Goal: Check status: Check status

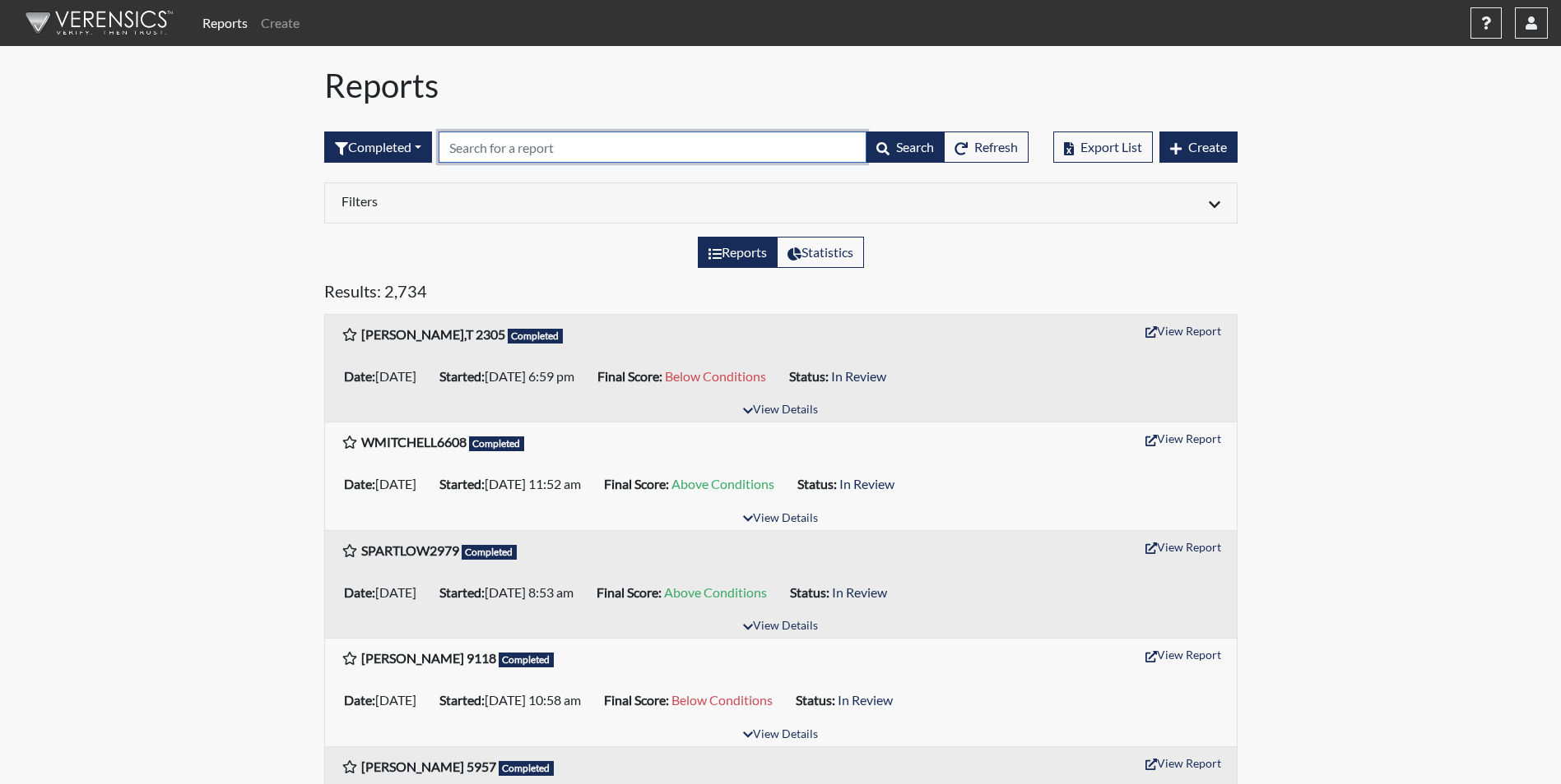
click at [496, 147] on input "text" at bounding box center [652, 147] width 428 height 32
click at [502, 147] on input "text" at bounding box center [652, 147] width 428 height 32
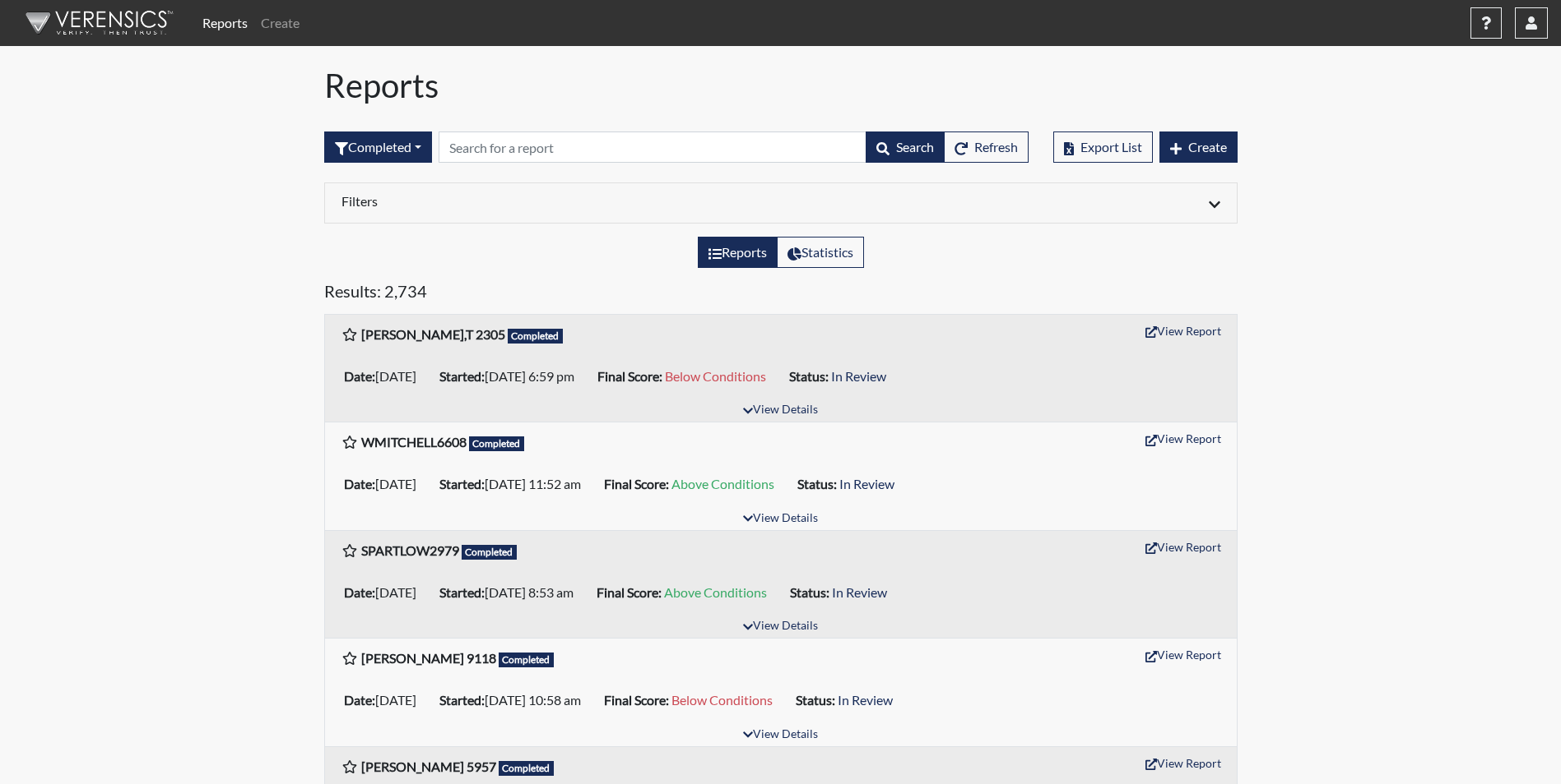
drag, startPoint x: 100, startPoint y: 410, endPoint x: 123, endPoint y: 401, distance: 24.7
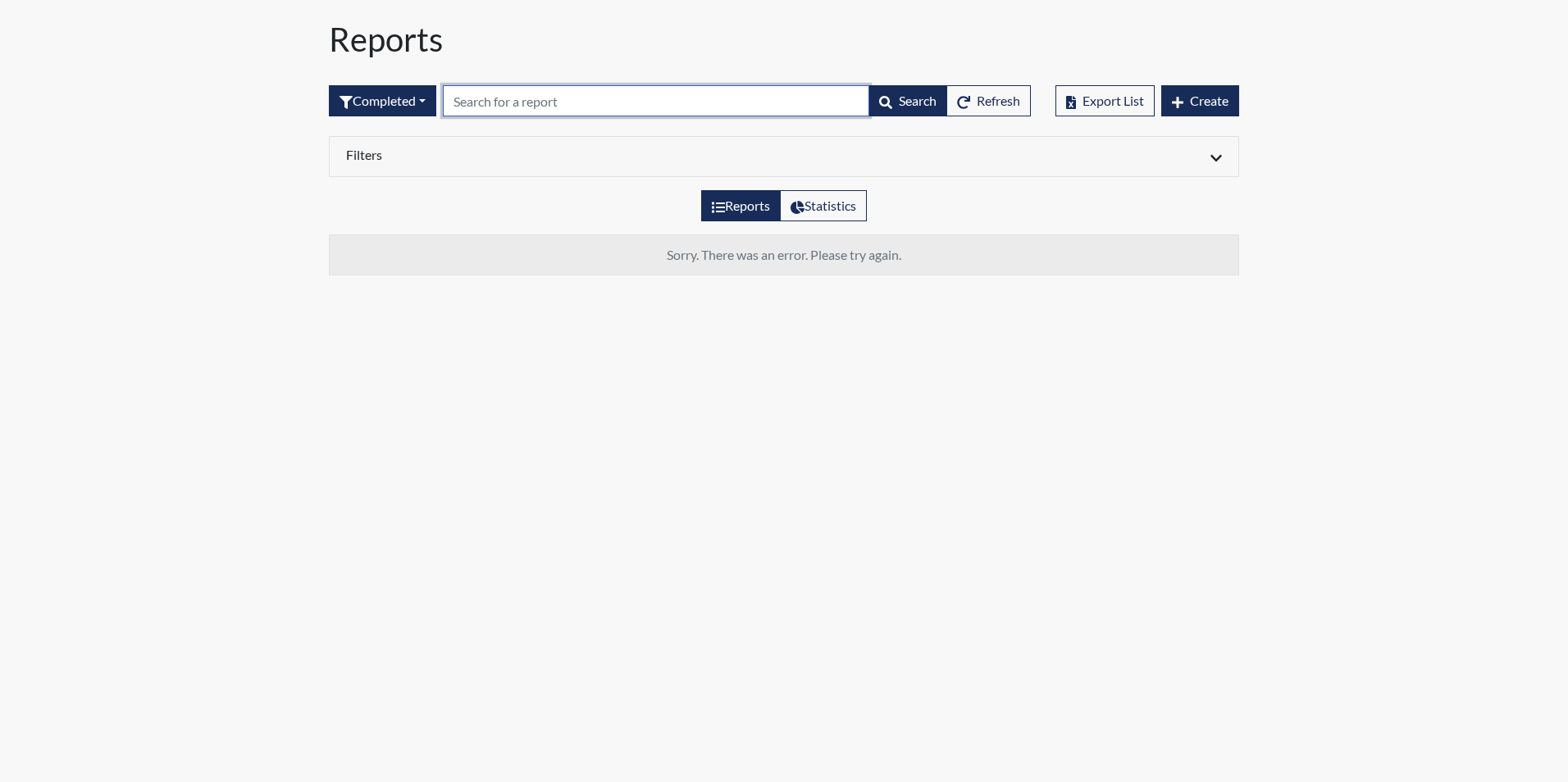
click at [506, 101] on input "text" at bounding box center [655, 101] width 427 height 31
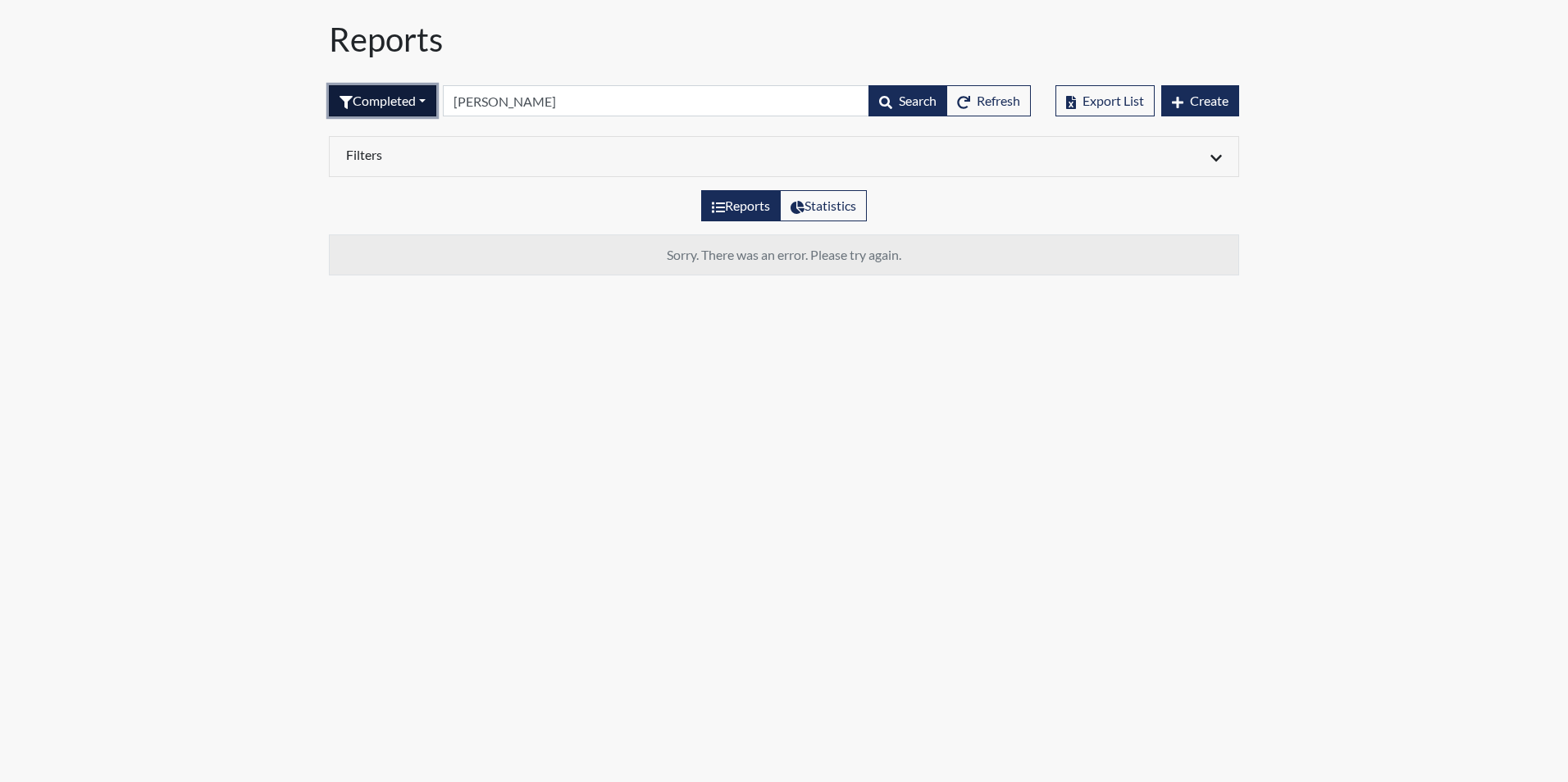
click at [430, 102] on button "Completed" at bounding box center [382, 101] width 107 height 31
click at [397, 197] on button "Sent by email" at bounding box center [394, 191] width 129 height 26
click at [441, 100] on button "Sent by email" at bounding box center [388, 101] width 119 height 31
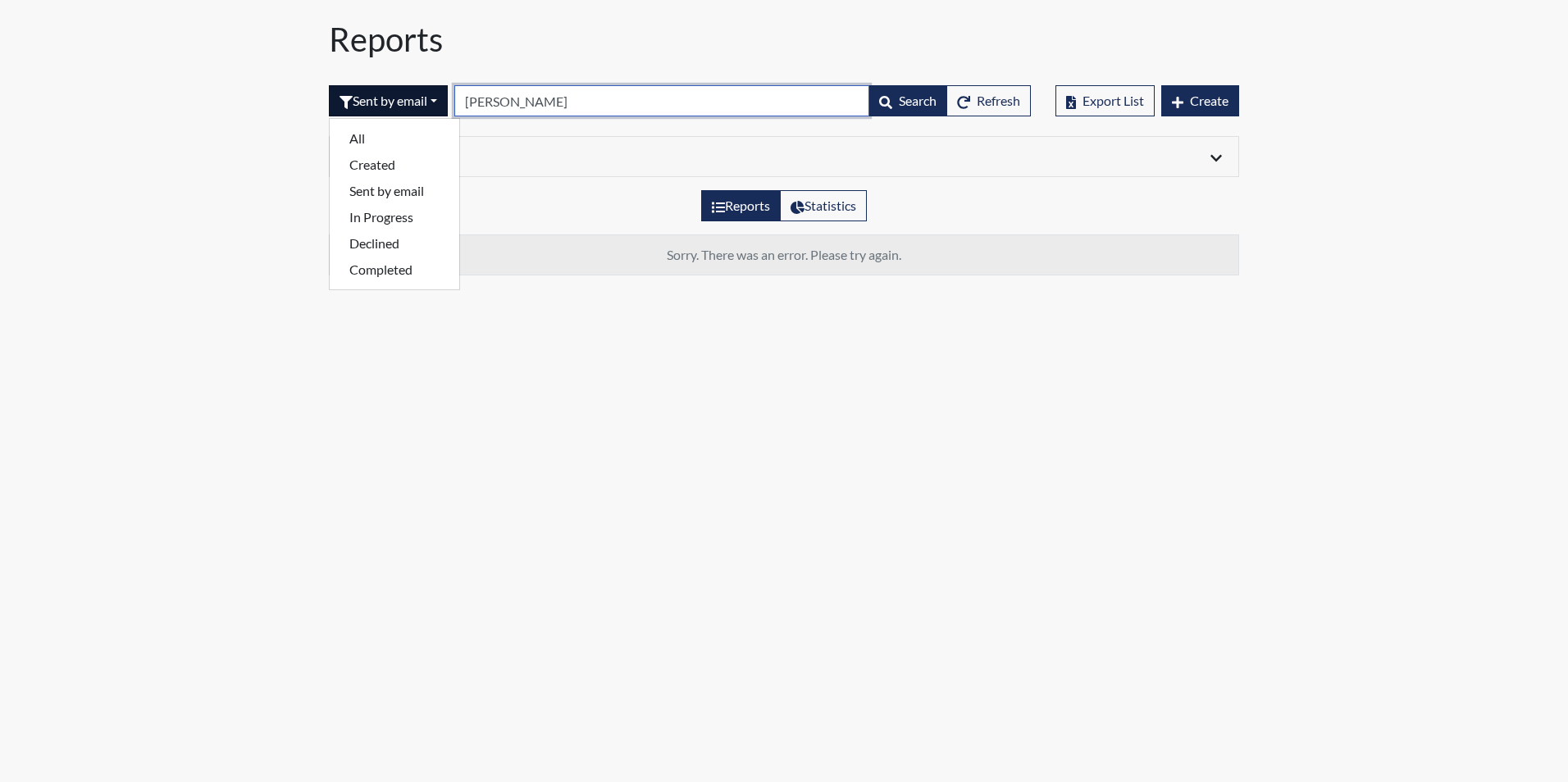
click at [524, 105] on input "Hughes" at bounding box center [661, 101] width 414 height 31
type input "H"
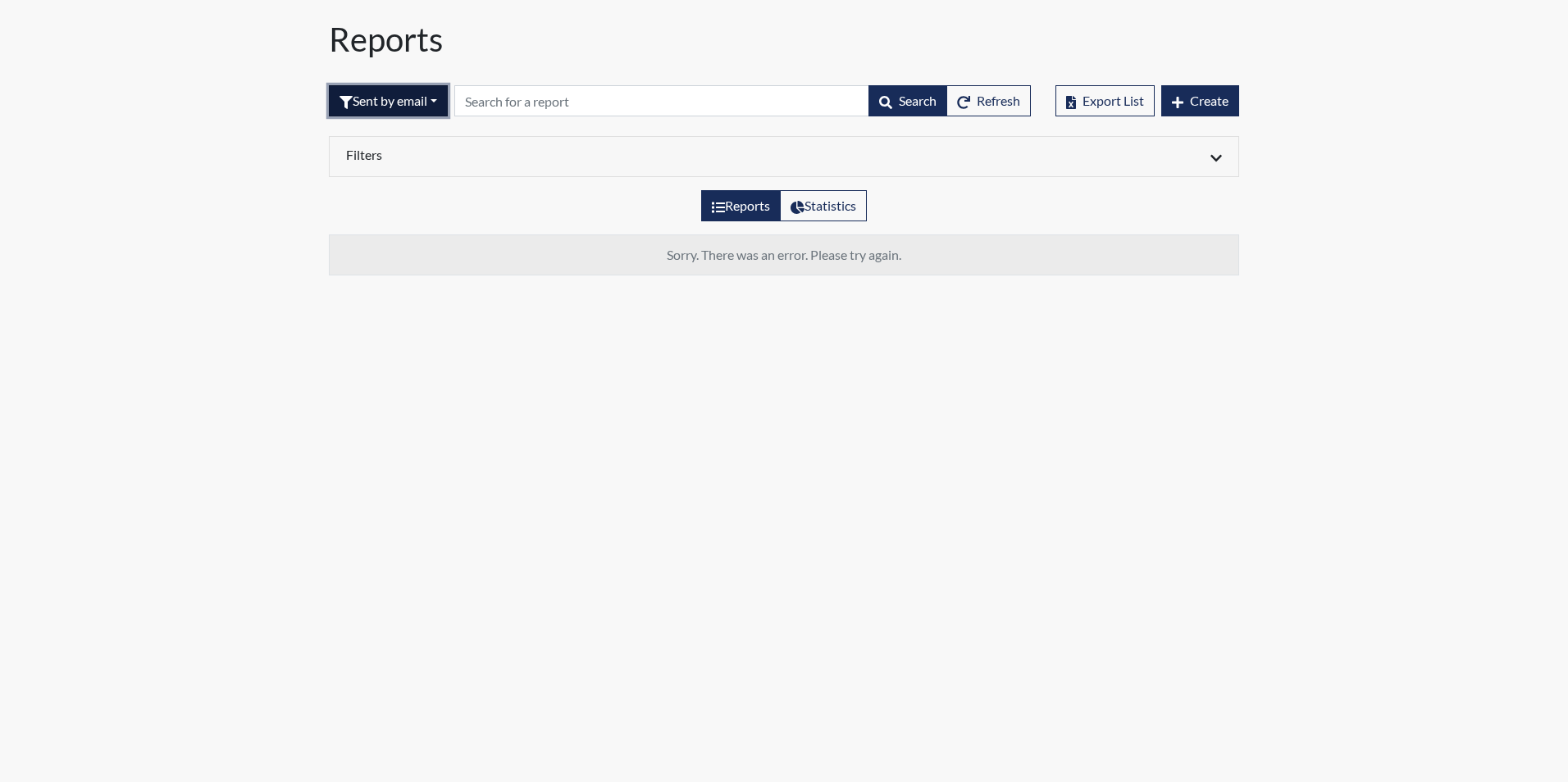
click at [435, 107] on button "Sent by email" at bounding box center [388, 101] width 119 height 31
click at [405, 265] on button "Completed" at bounding box center [394, 270] width 129 height 26
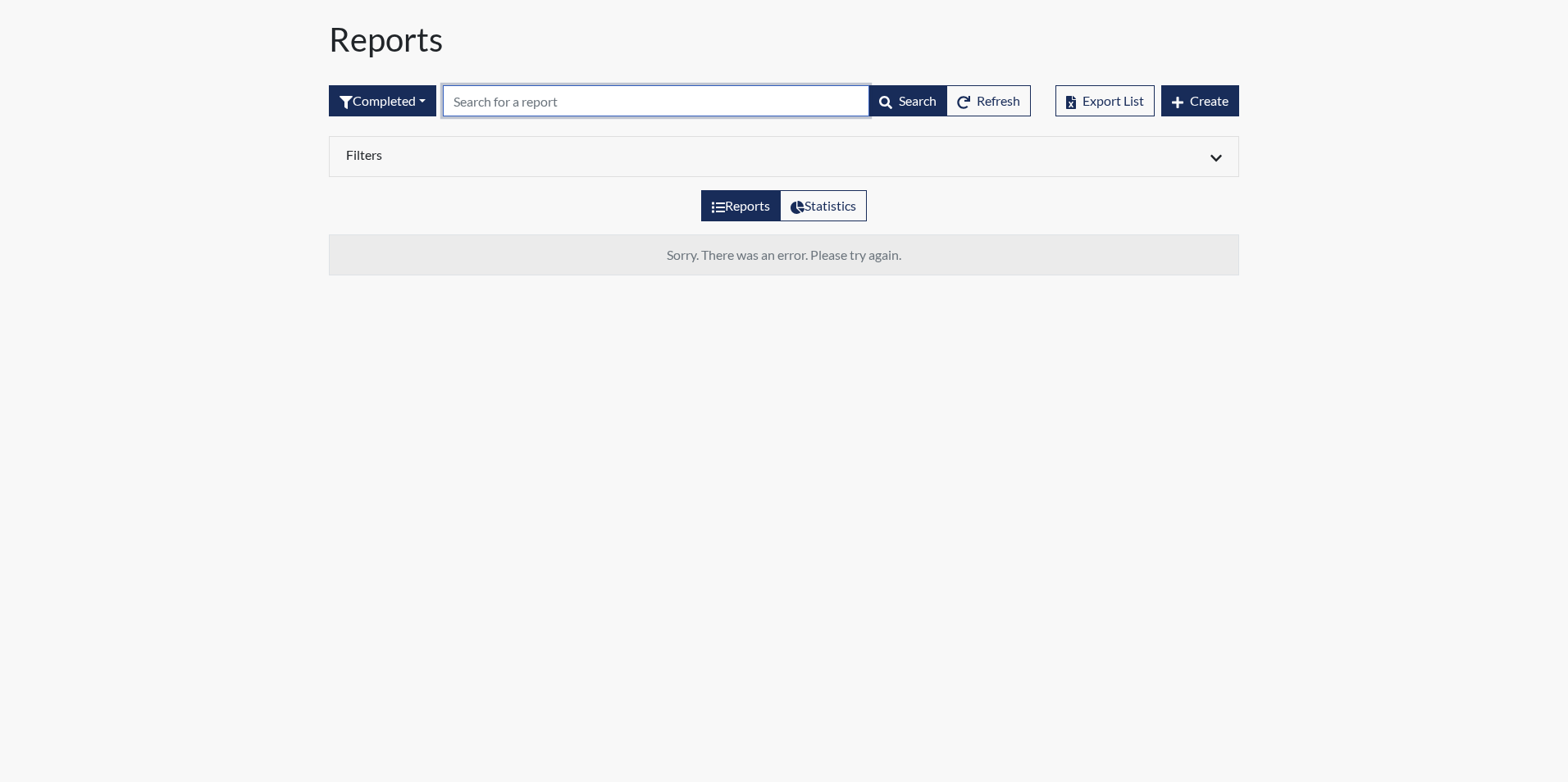
click at [474, 96] on input "text" at bounding box center [655, 101] width 427 height 31
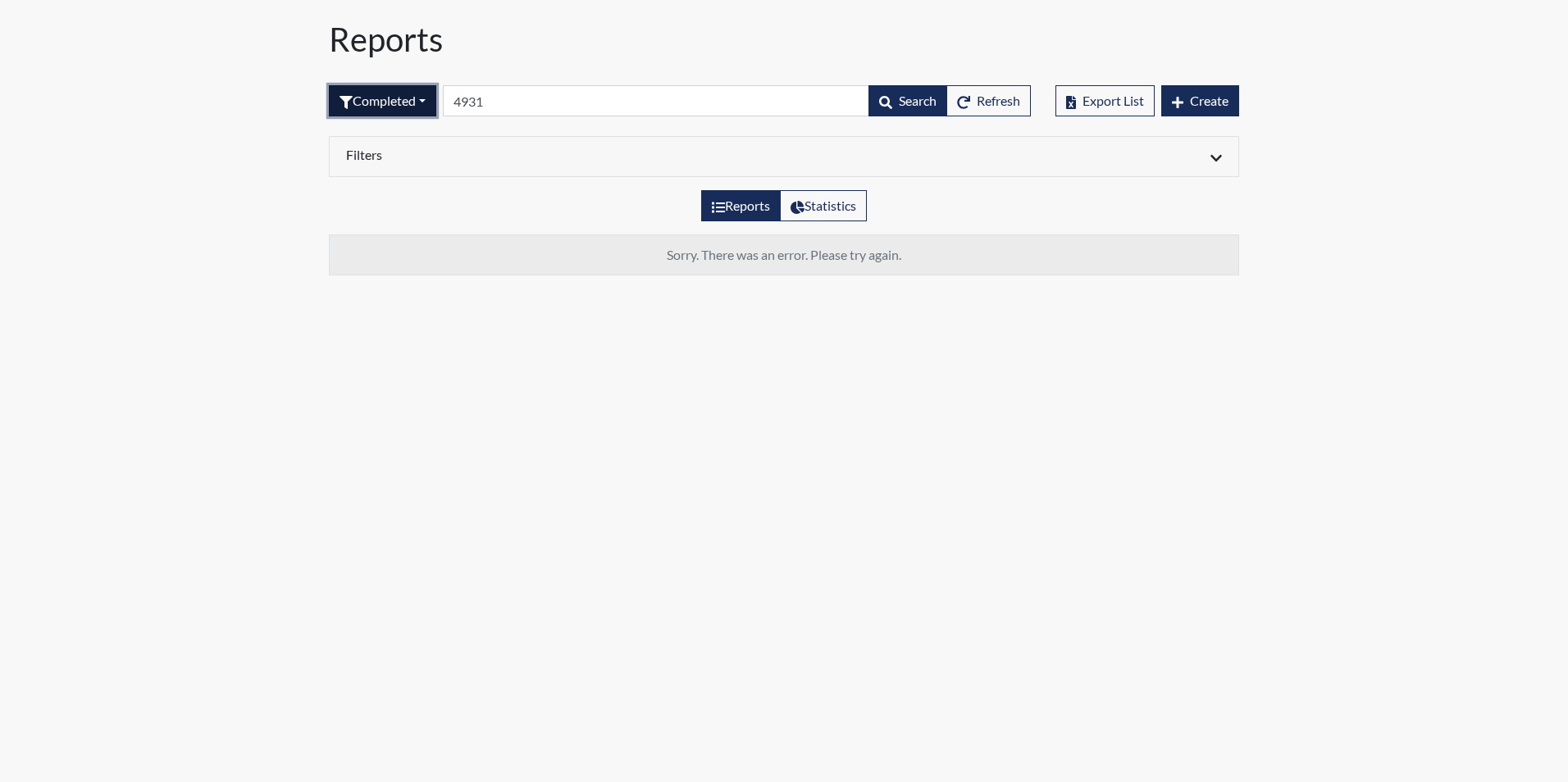
click at [430, 105] on button "Completed" at bounding box center [382, 101] width 107 height 31
click at [389, 193] on button "Sent by email" at bounding box center [394, 191] width 129 height 26
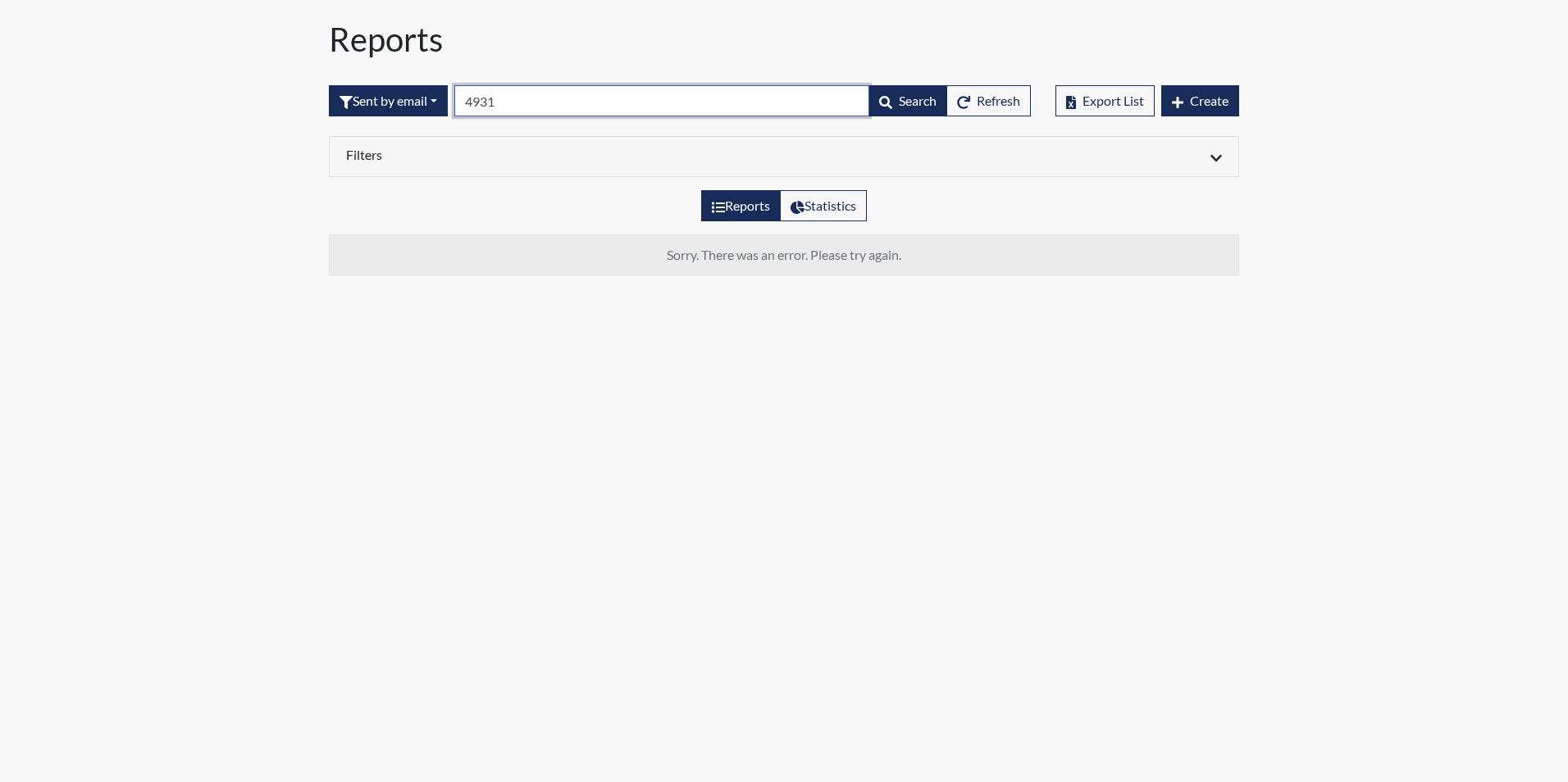
click at [525, 100] on input "4931" at bounding box center [661, 101] width 414 height 31
type input "4"
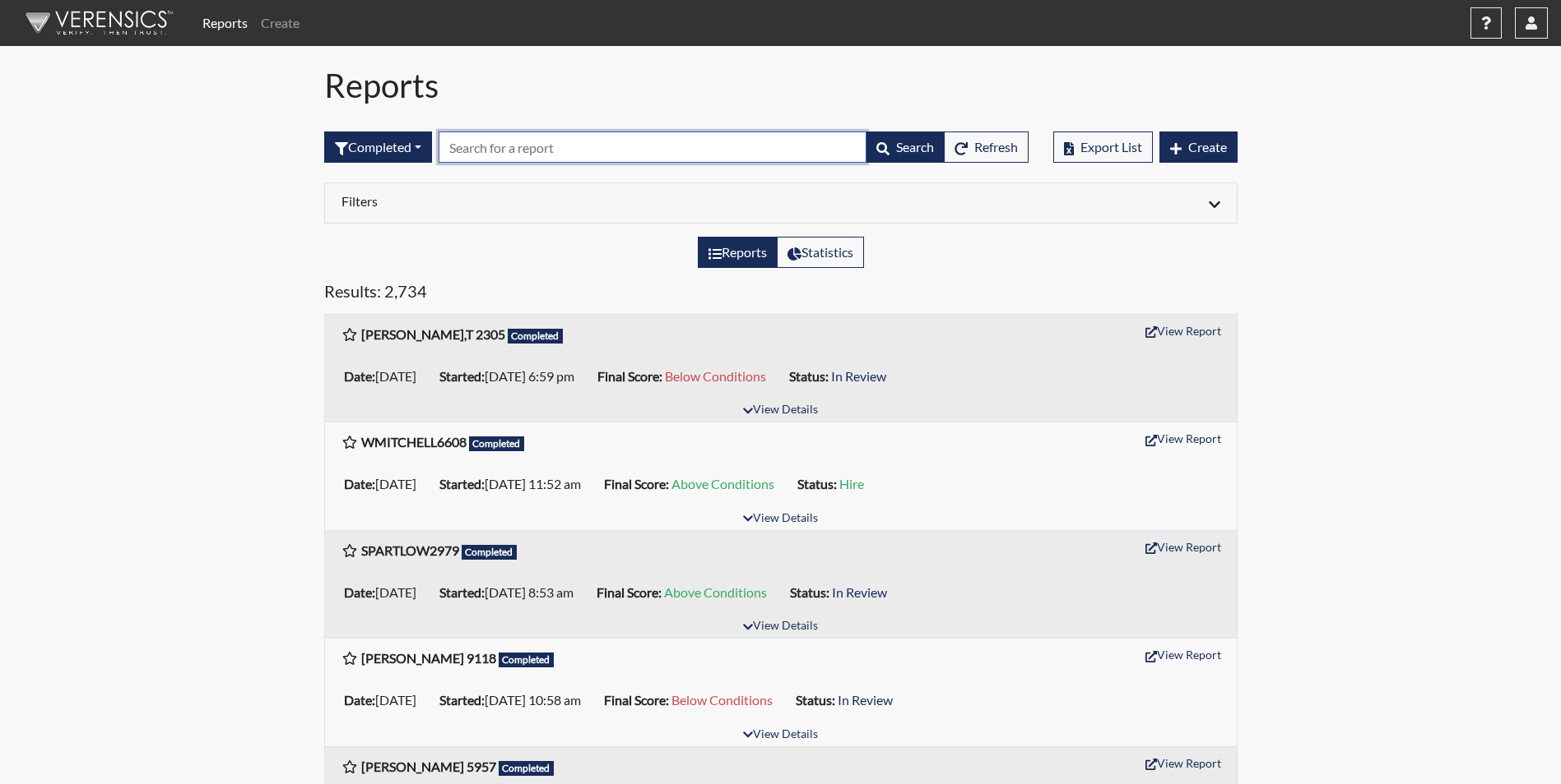
click at [496, 151] on input "text" at bounding box center [652, 147] width 428 height 32
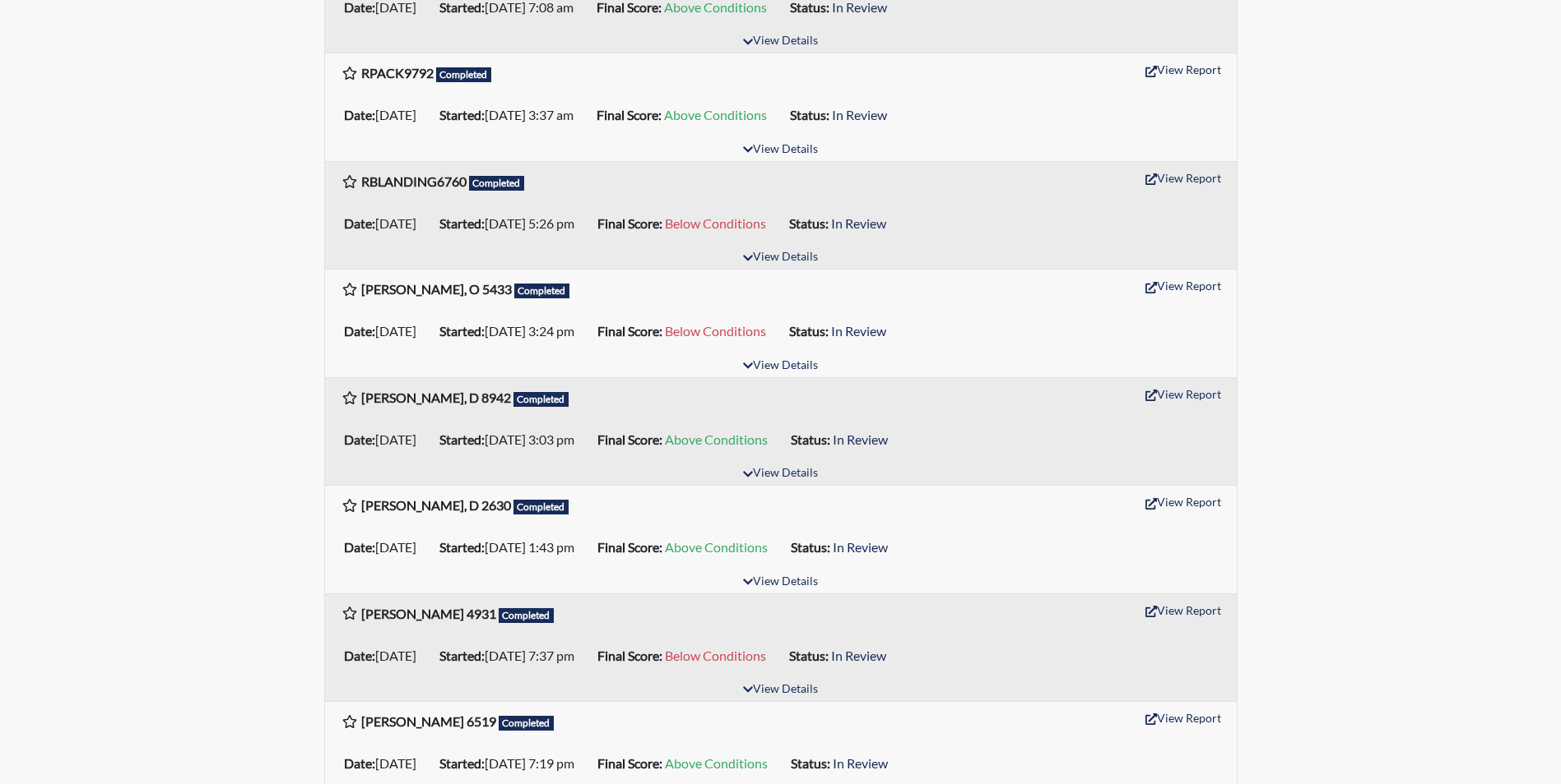
scroll to position [822, 0]
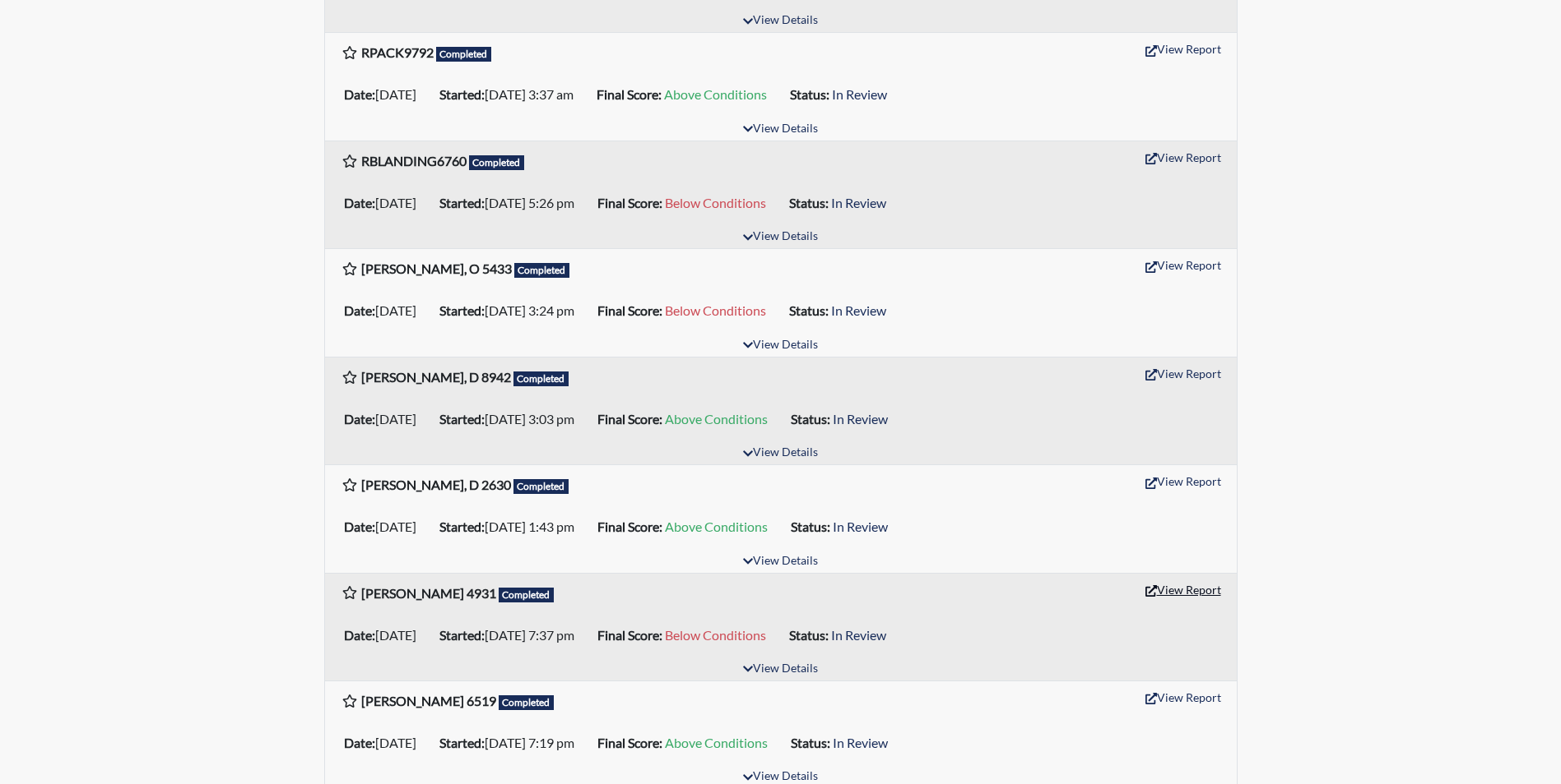
click at [1189, 591] on button "View Report" at bounding box center [1183, 590] width 90 height 25
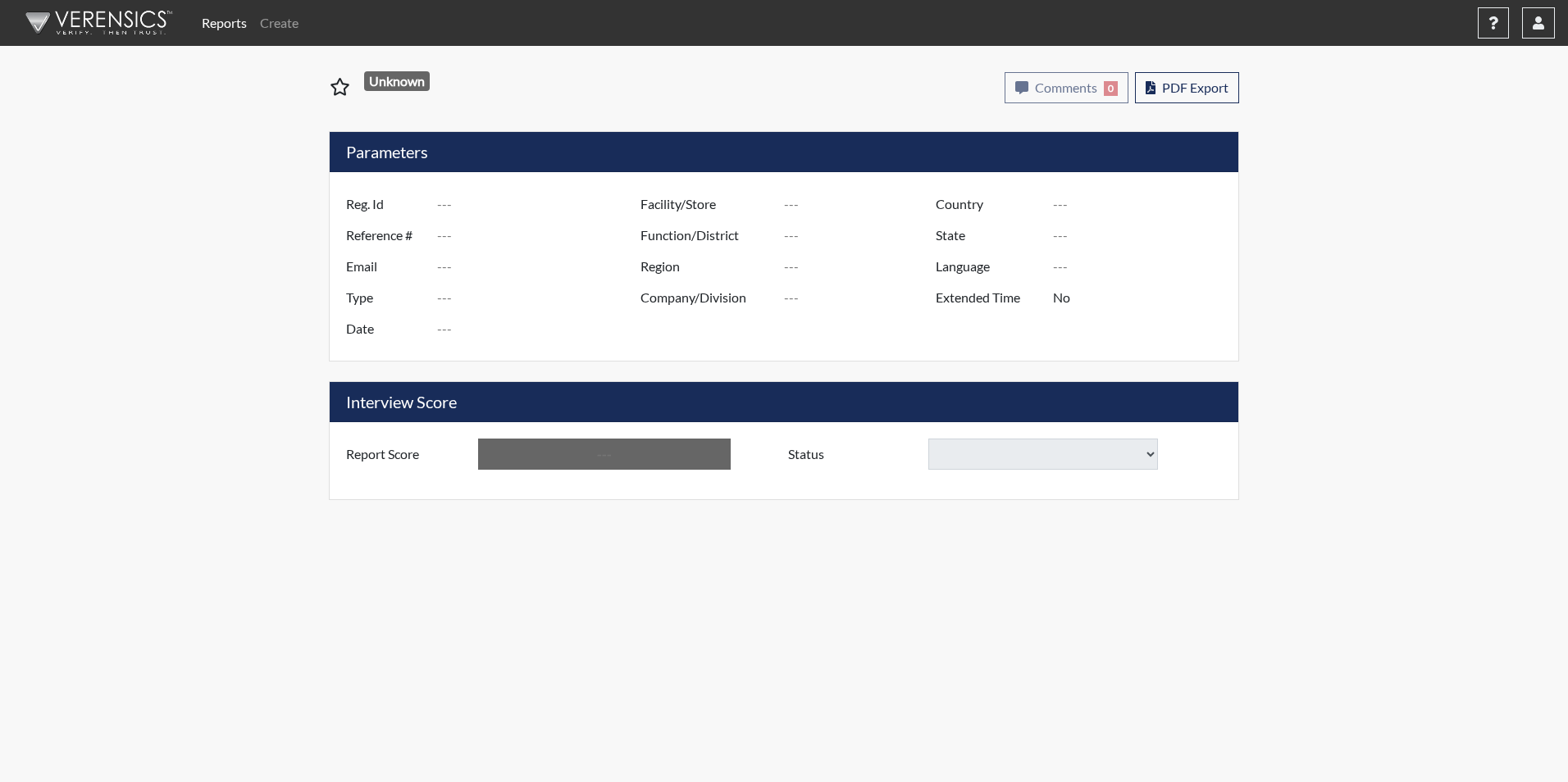
type input "[PERSON_NAME] 4931"
type input "50824"
type input "[EMAIL_ADDRESS][DOMAIN_NAME]"
type input "Corrections Pre-Employment"
type input "[DATE]"
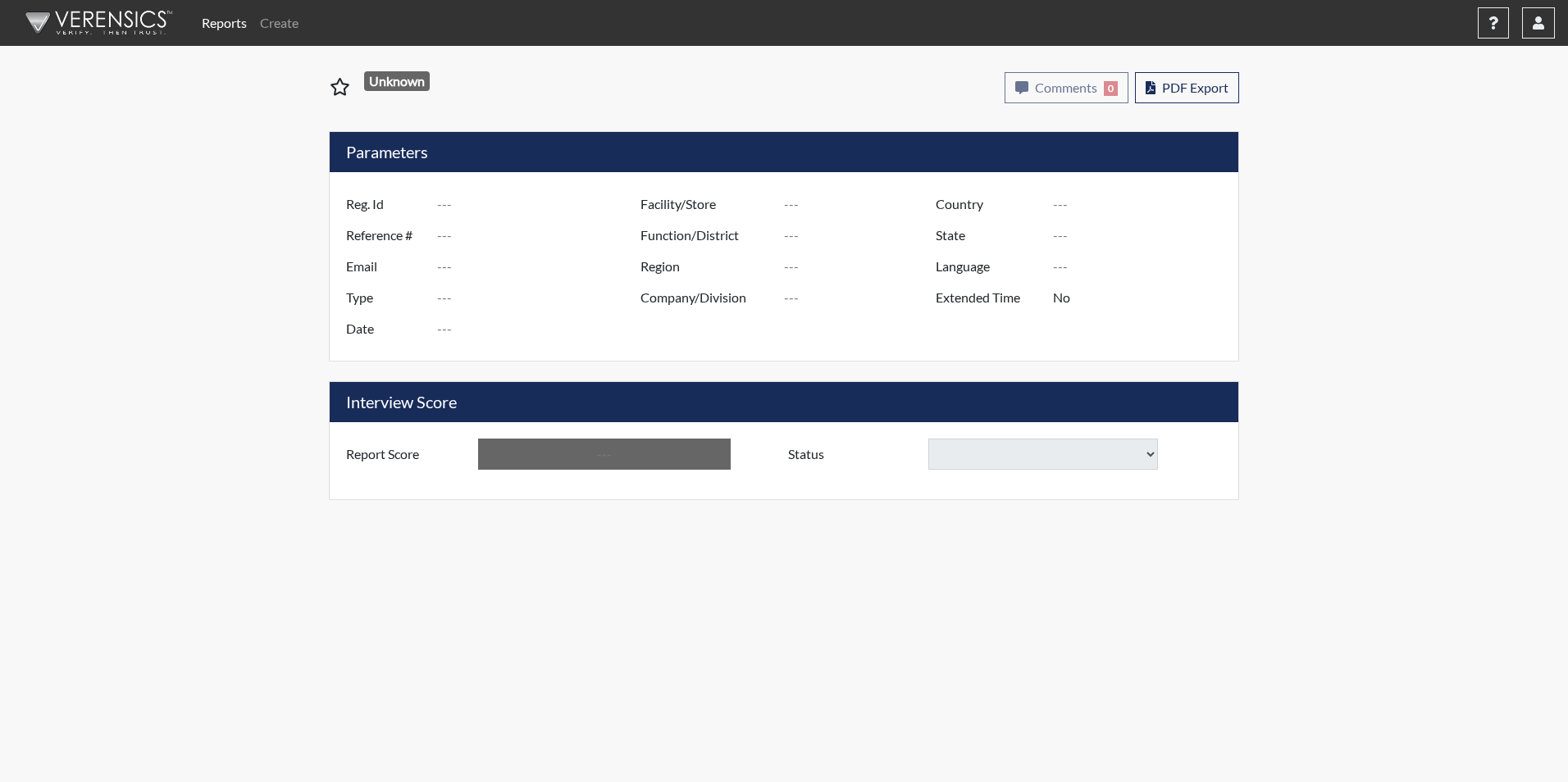
type input "[PERSON_NAME] CI"
type input "[GEOGRAPHIC_DATA]"
type input "[US_STATE]"
type input "English"
type input "Yes"
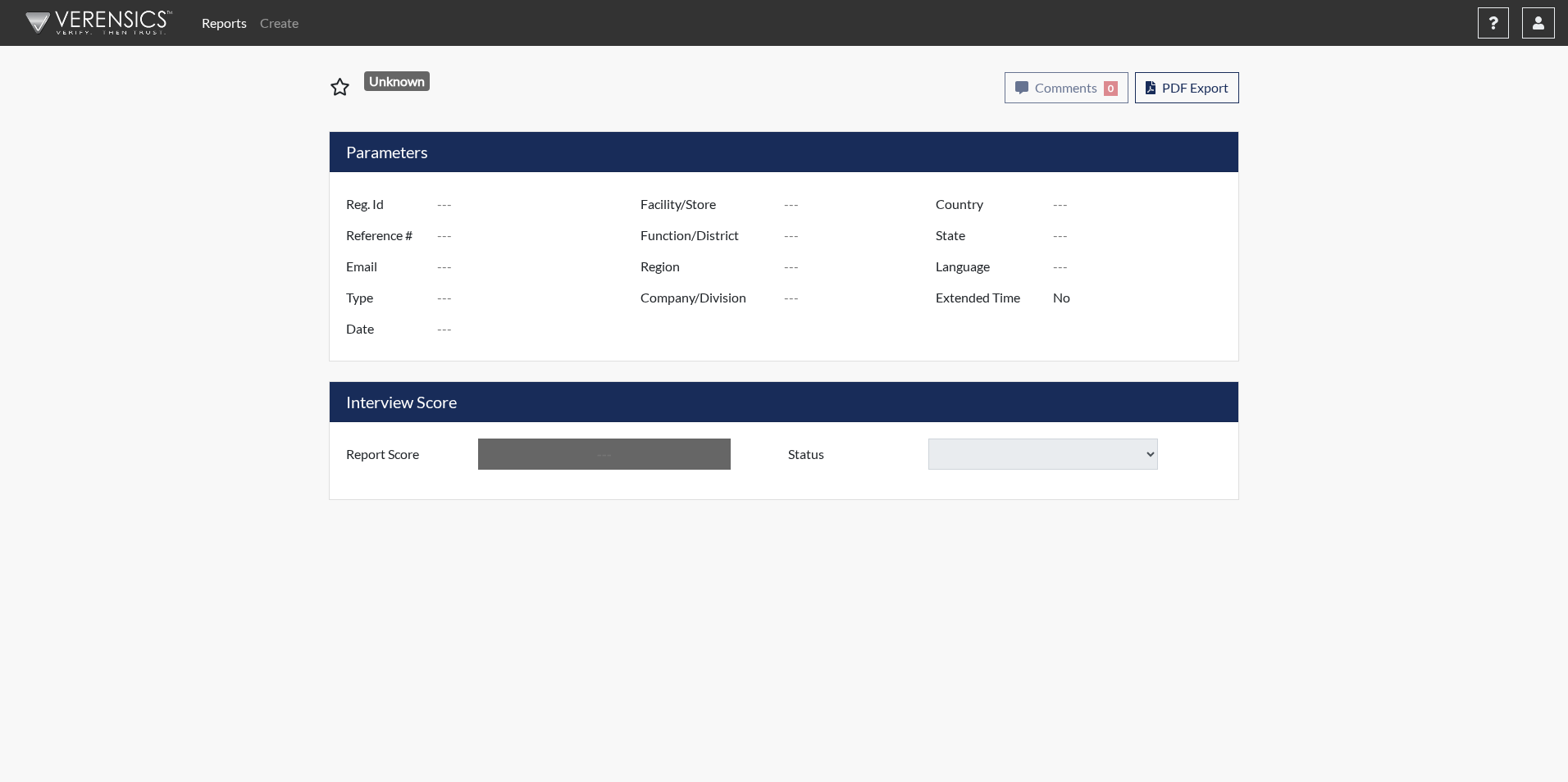
type input "Below Conditions"
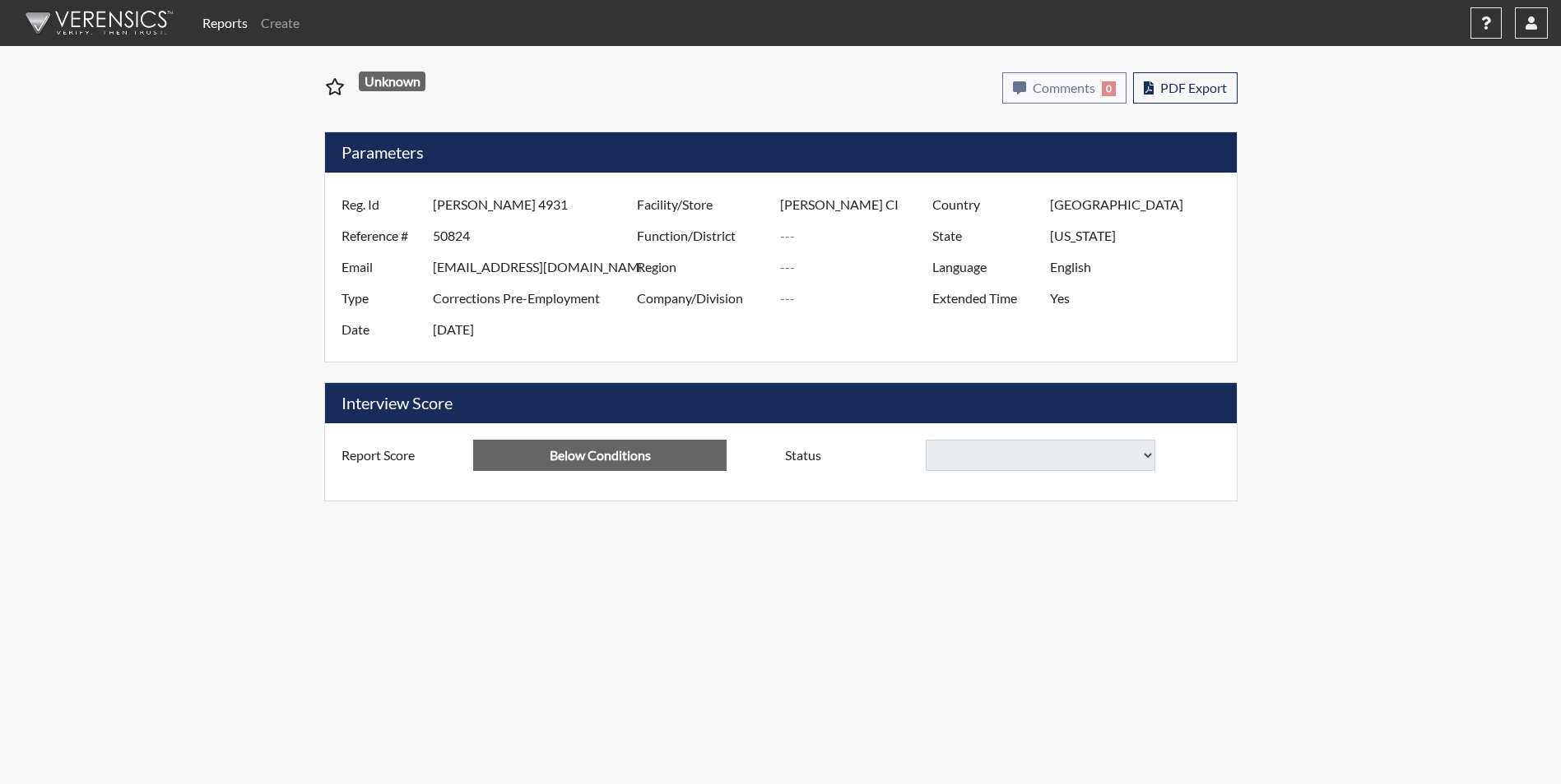
select select
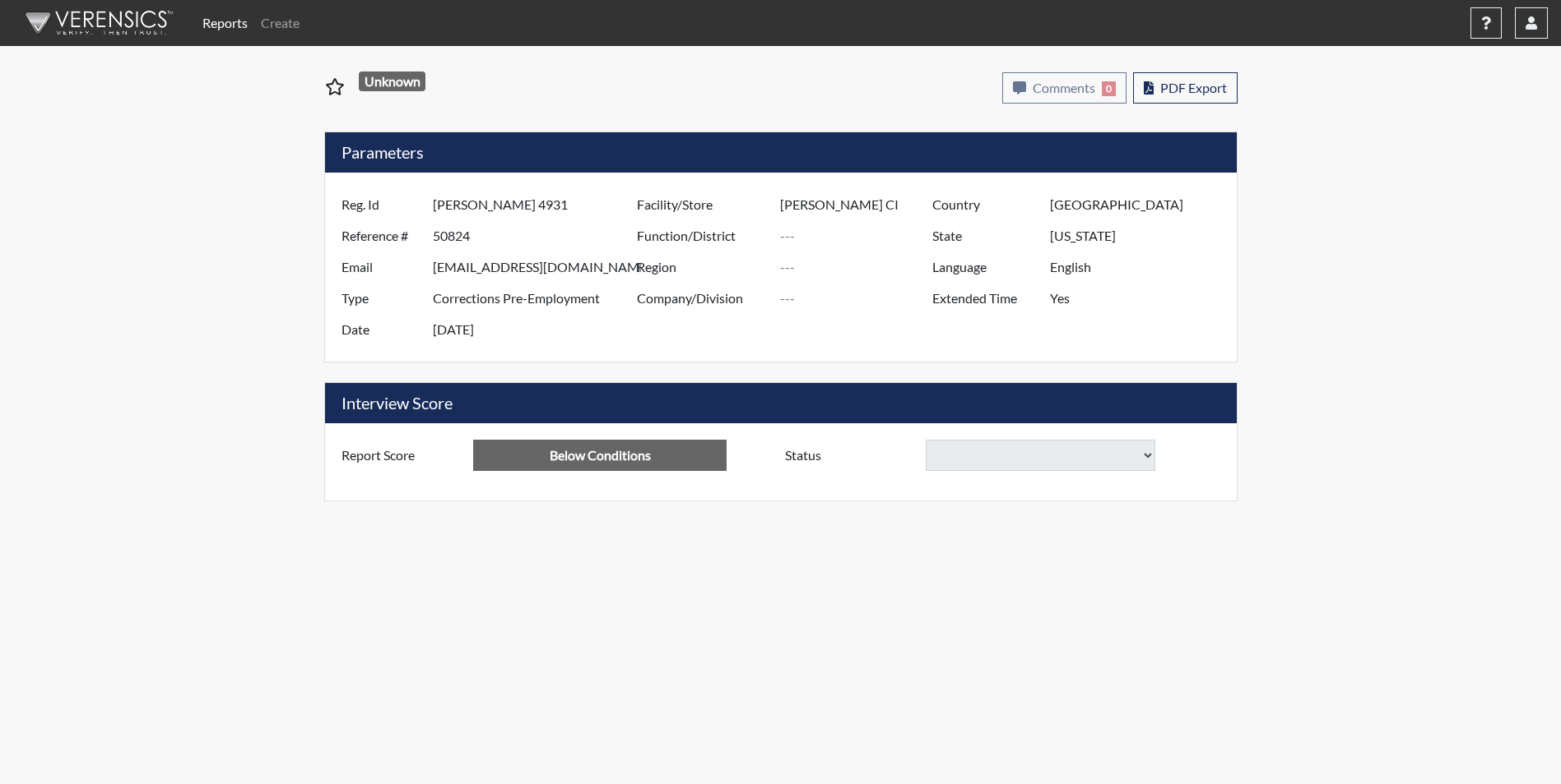
select select
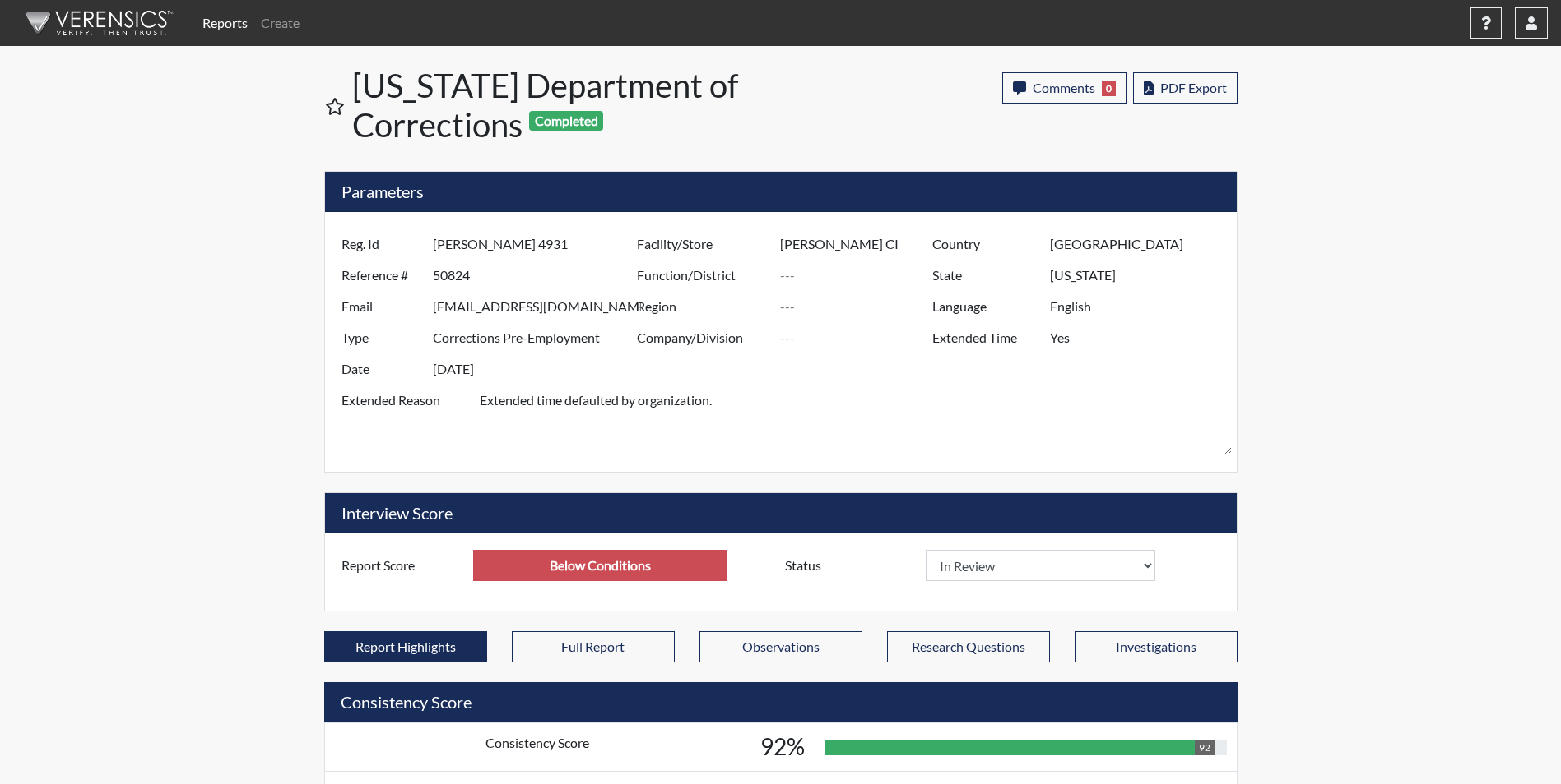
scroll to position [273, 684]
select select
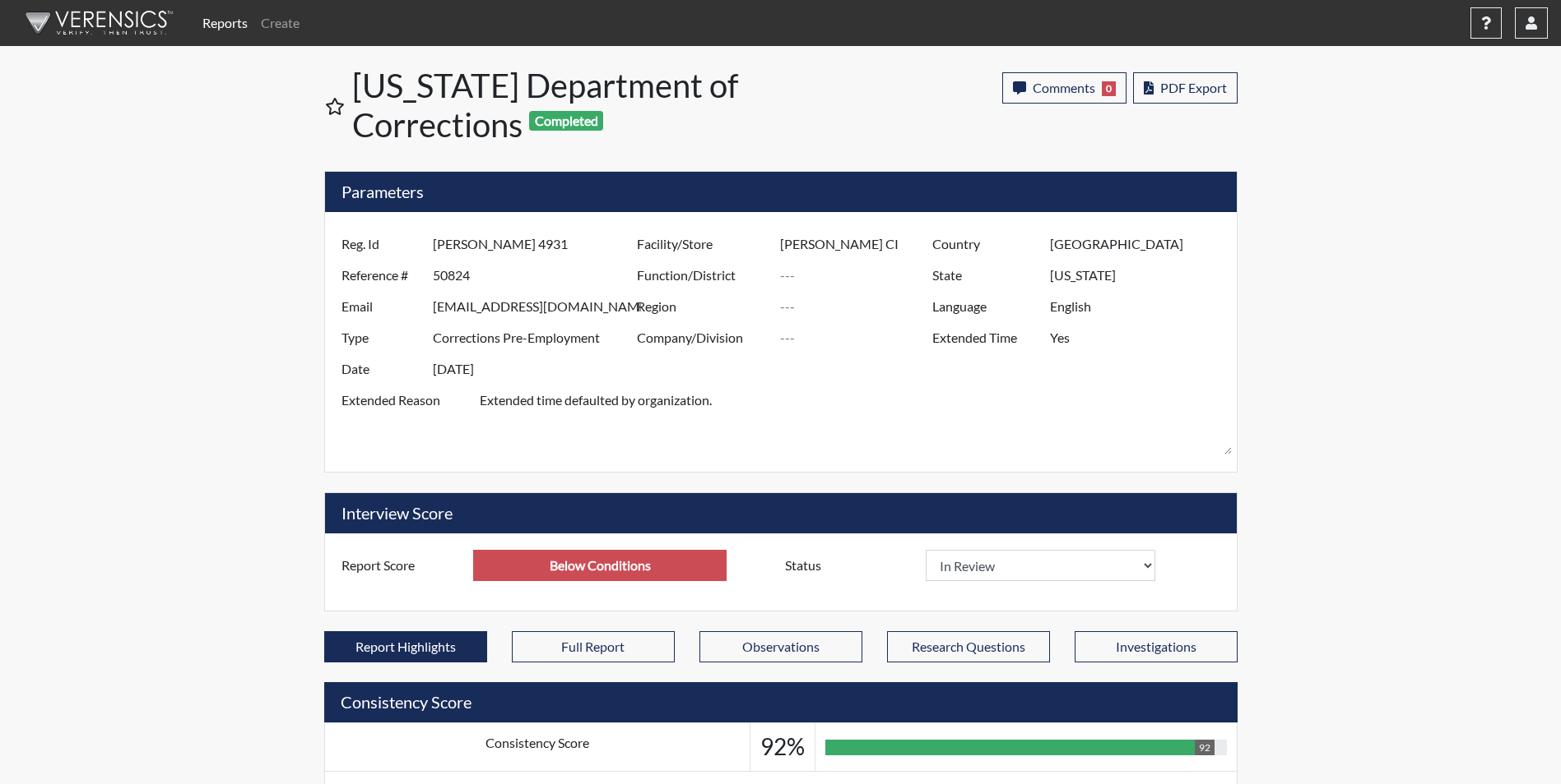
select select
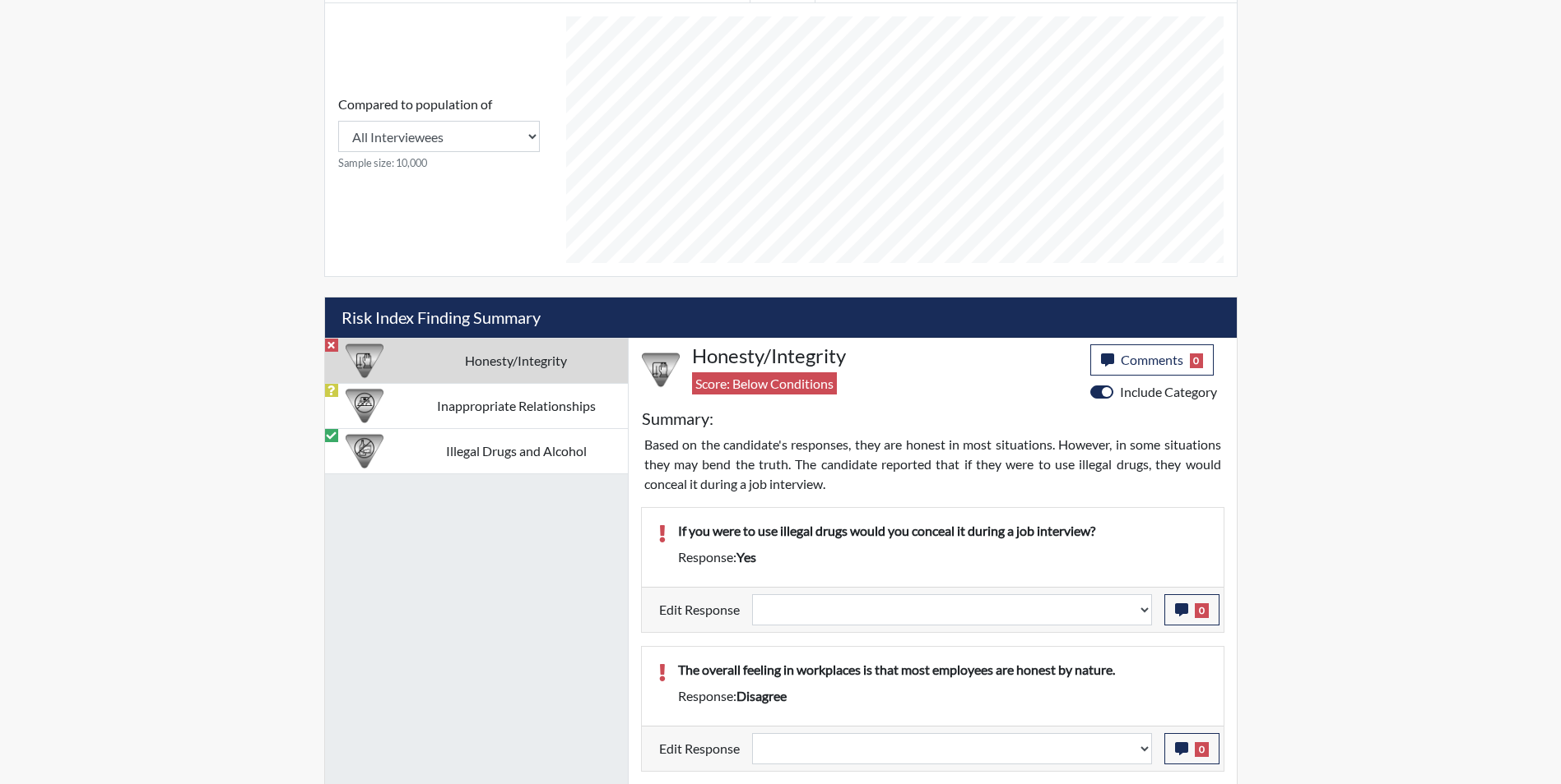
scroll to position [788, 0]
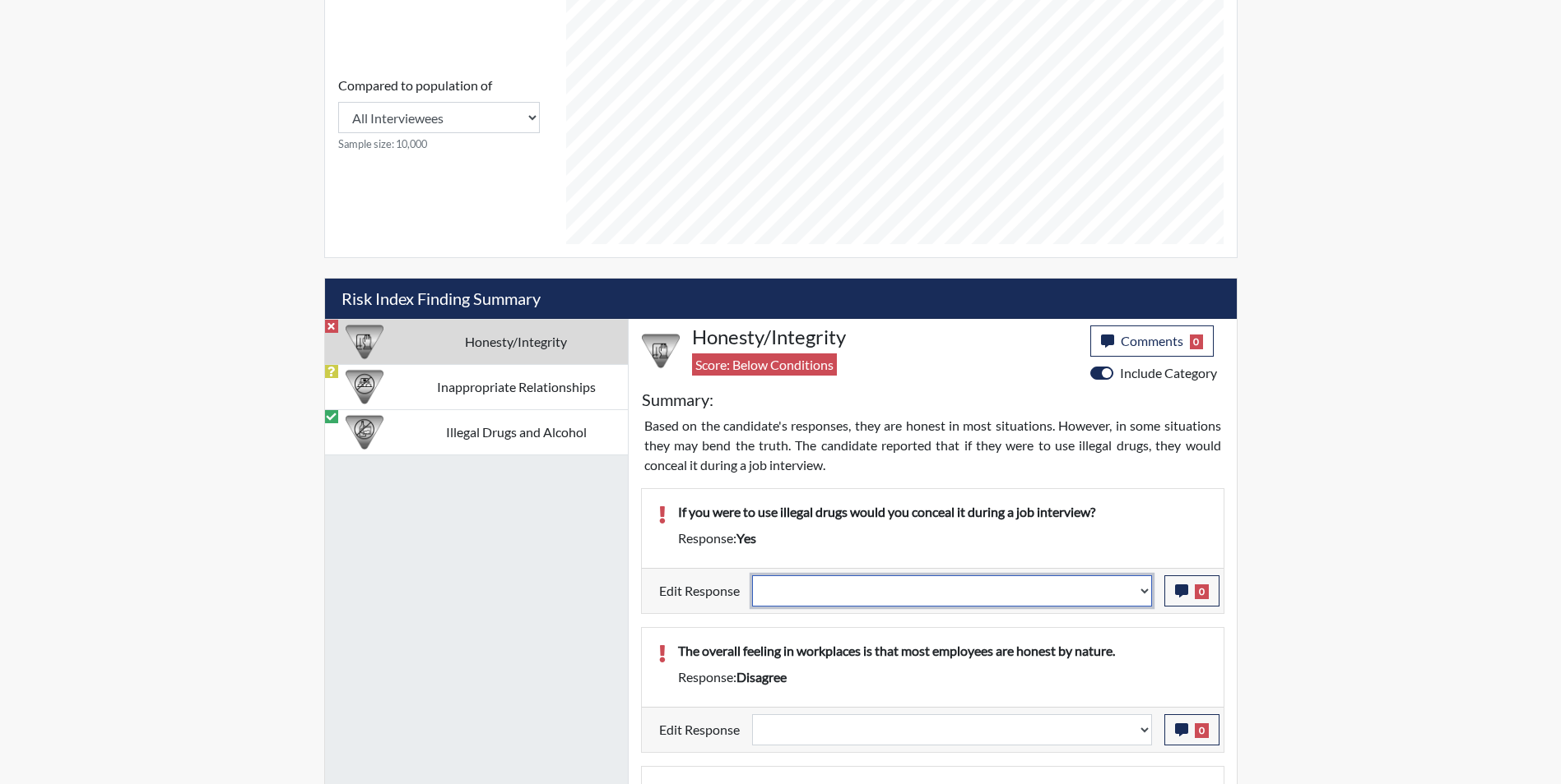
click at [866, 601] on select "Question is not relevant. Results will be updated. Reasonable explanation provi…" at bounding box center [952, 592] width 400 height 32
select select "reasonable-explanation-provided"
click at [752, 576] on select "Question is not relevant. Results will be updated. Reasonable explanation provi…" at bounding box center [952, 592] width 400 height 32
select select
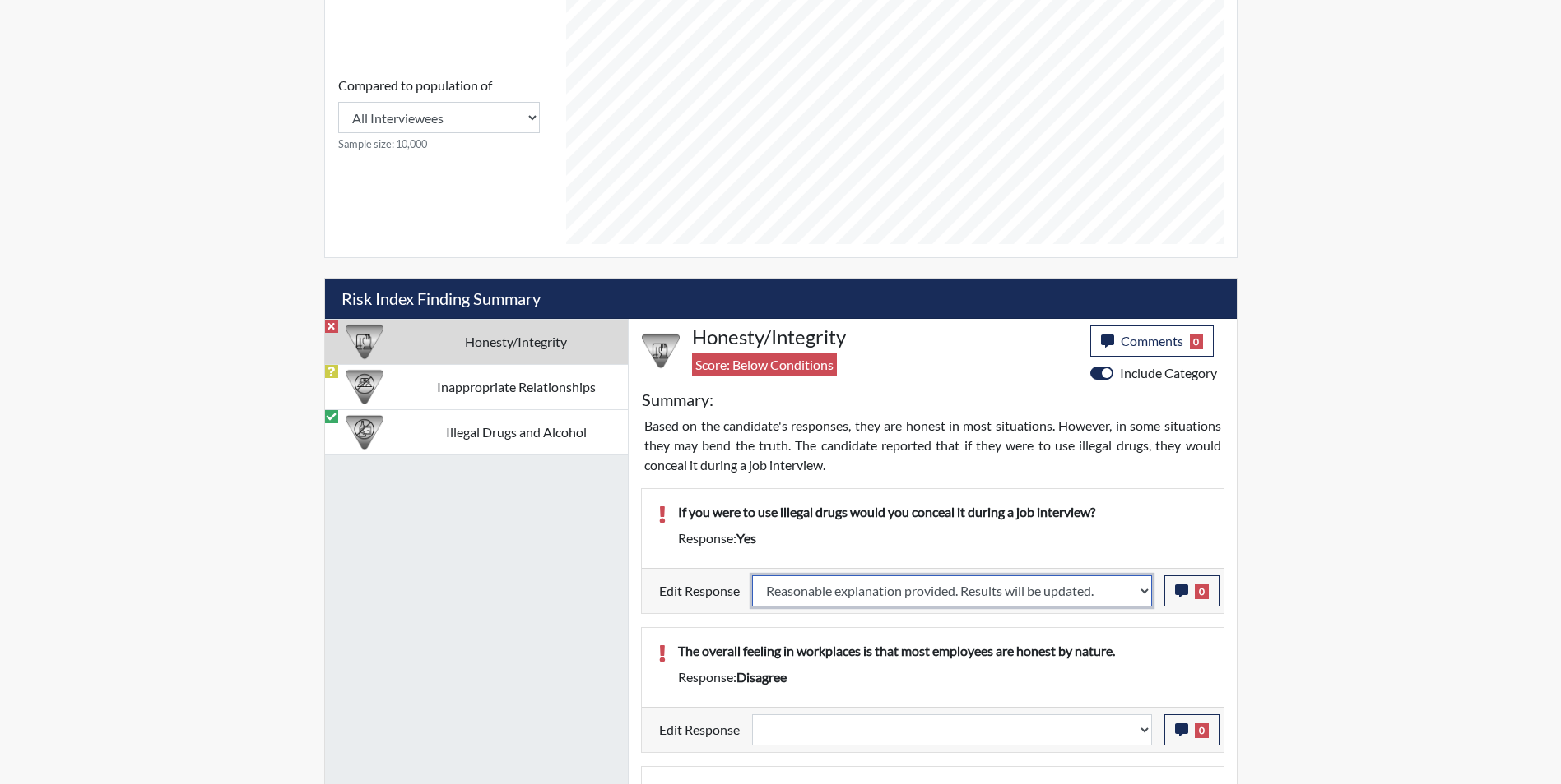
select select
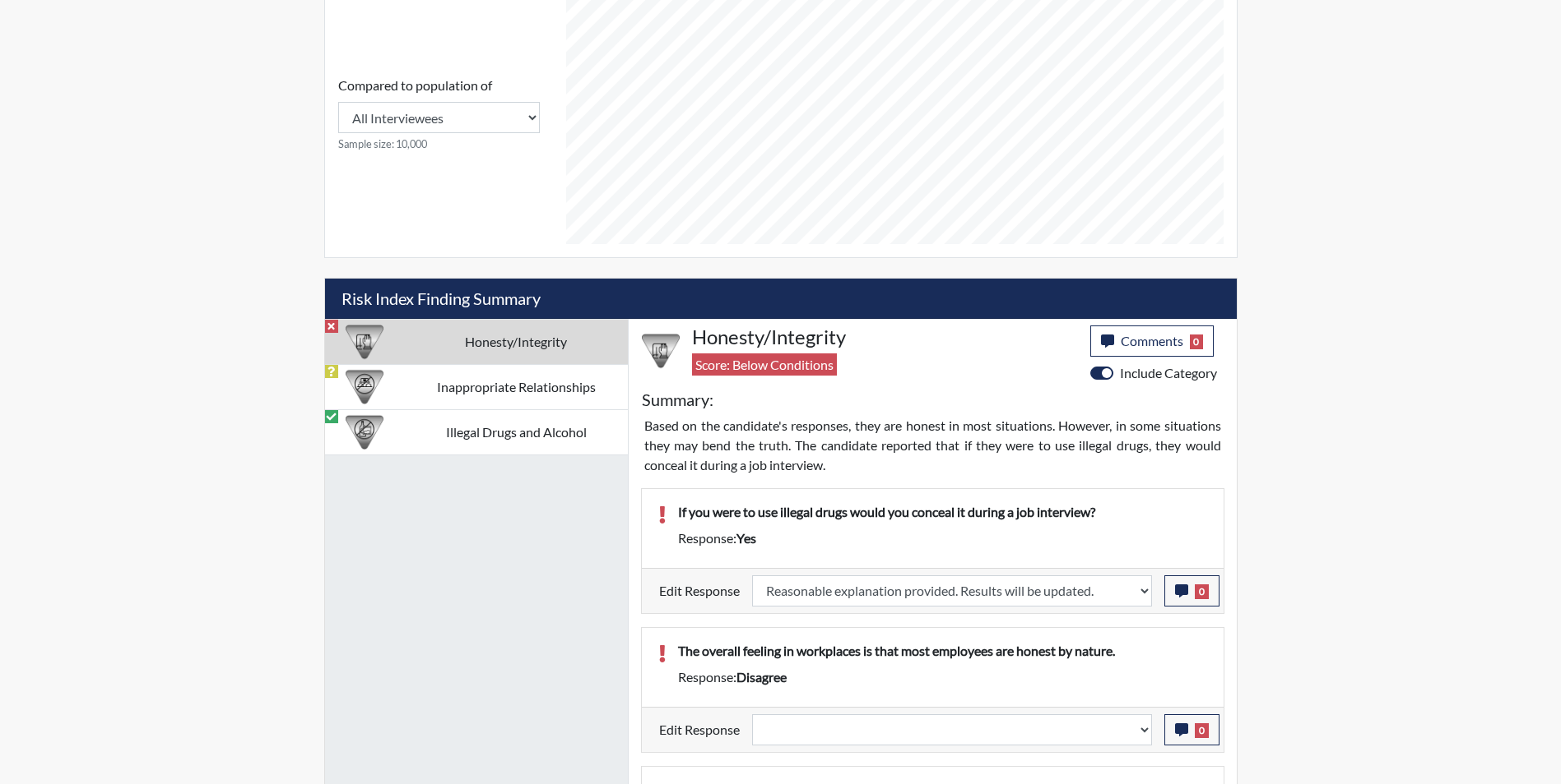
select select
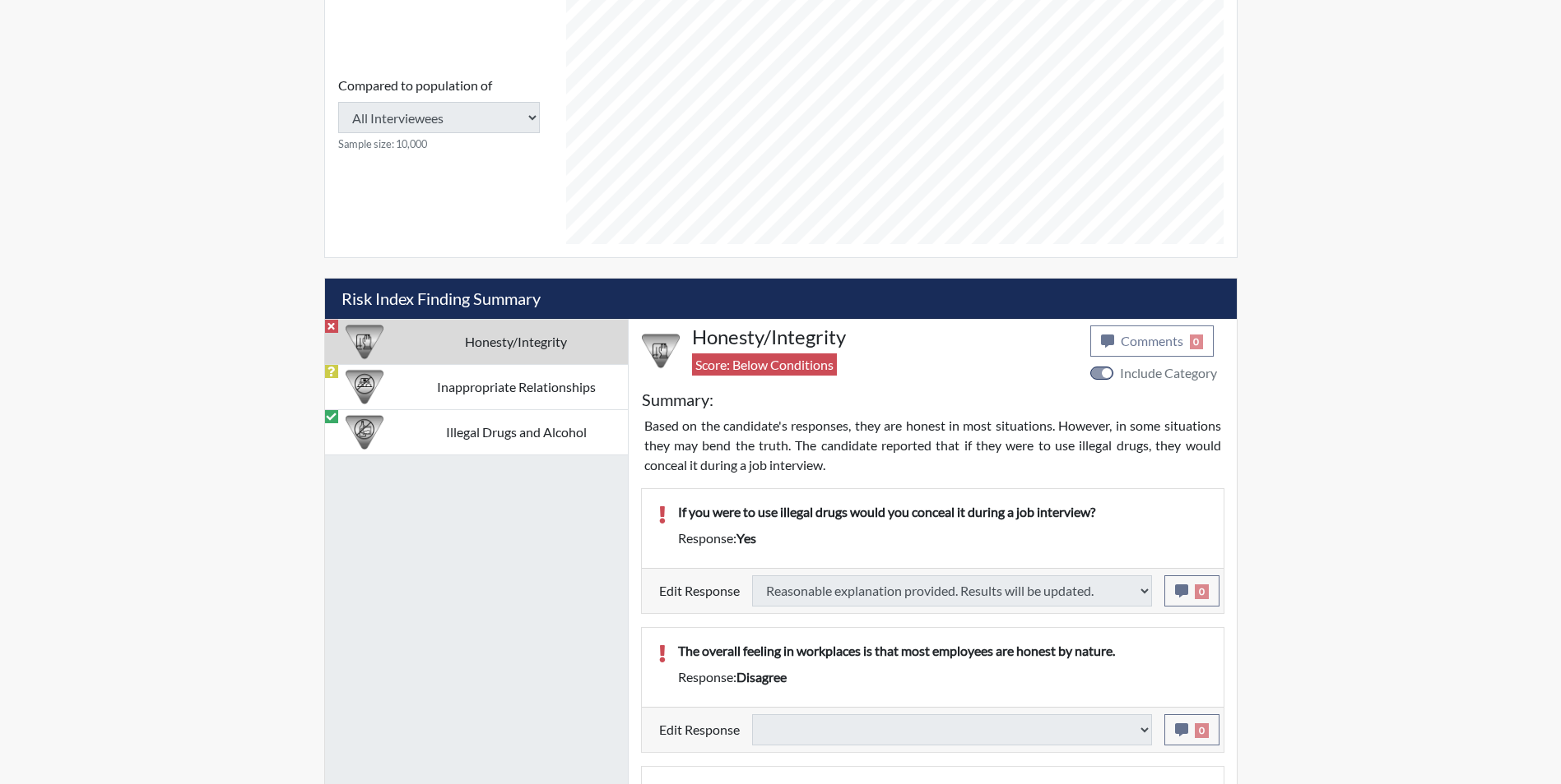
type input "Above Conditions"
select select
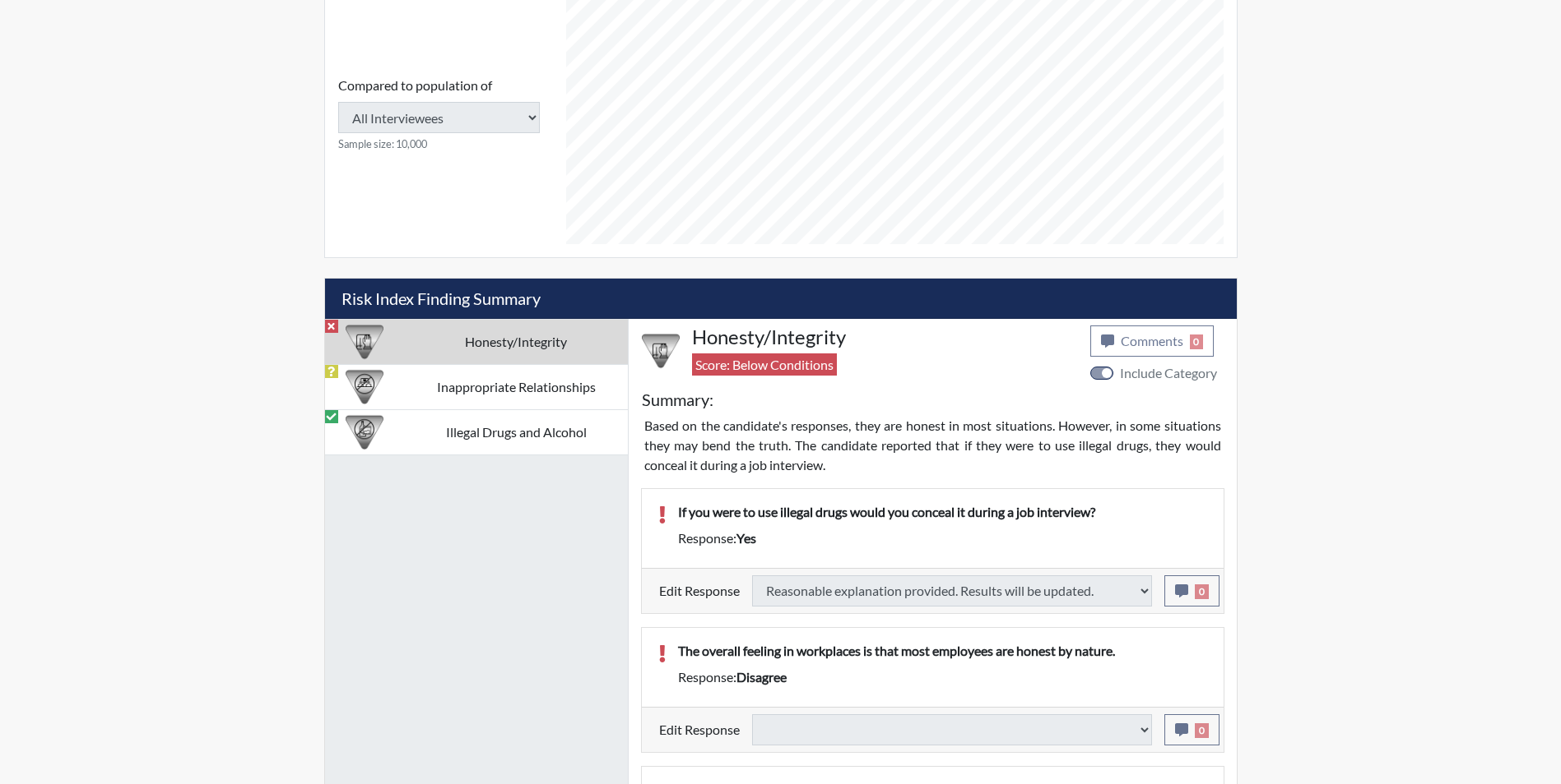
select select
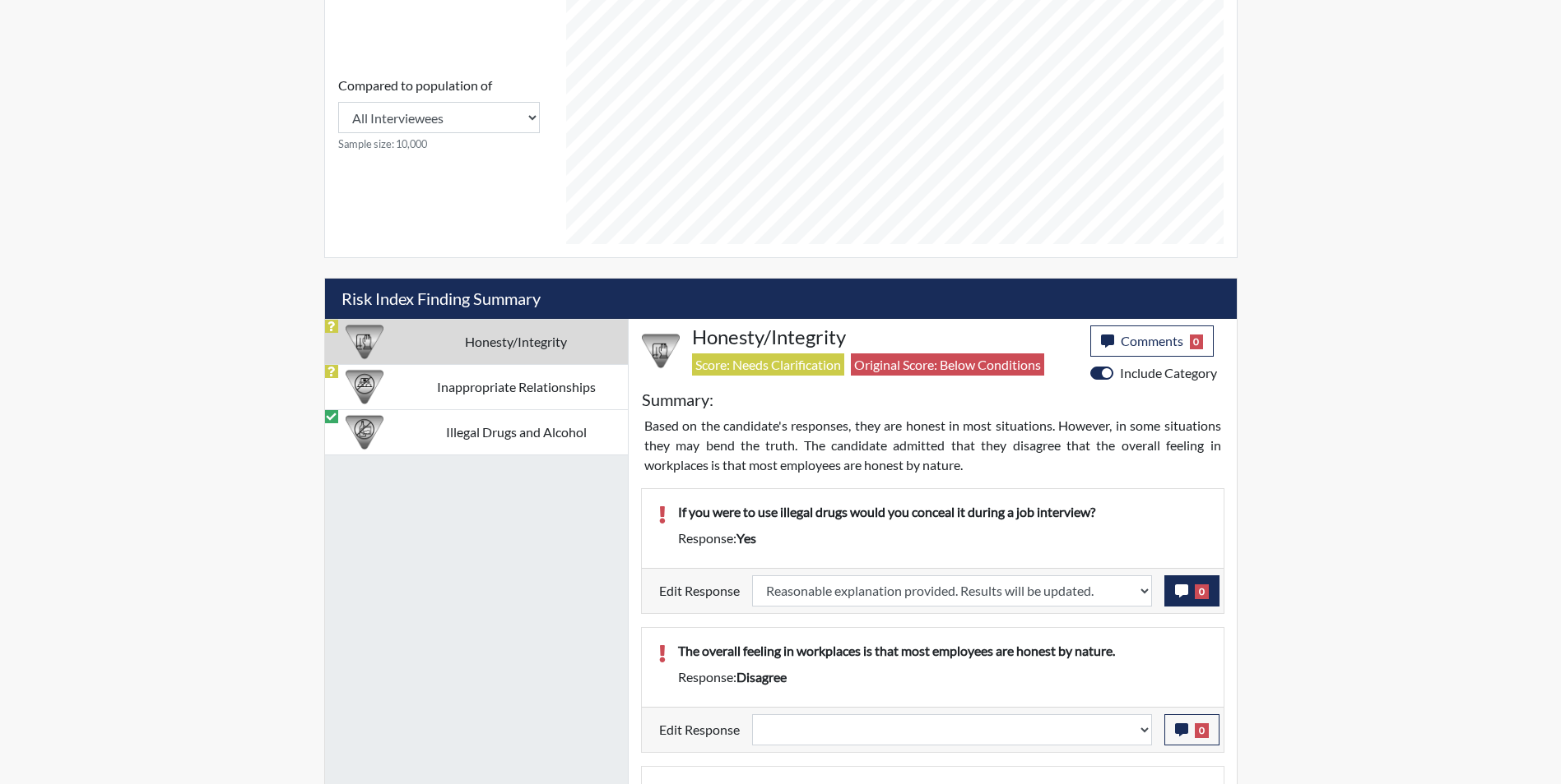
scroll to position [273, 684]
click at [1181, 591] on icon "button" at bounding box center [1181, 591] width 13 height 13
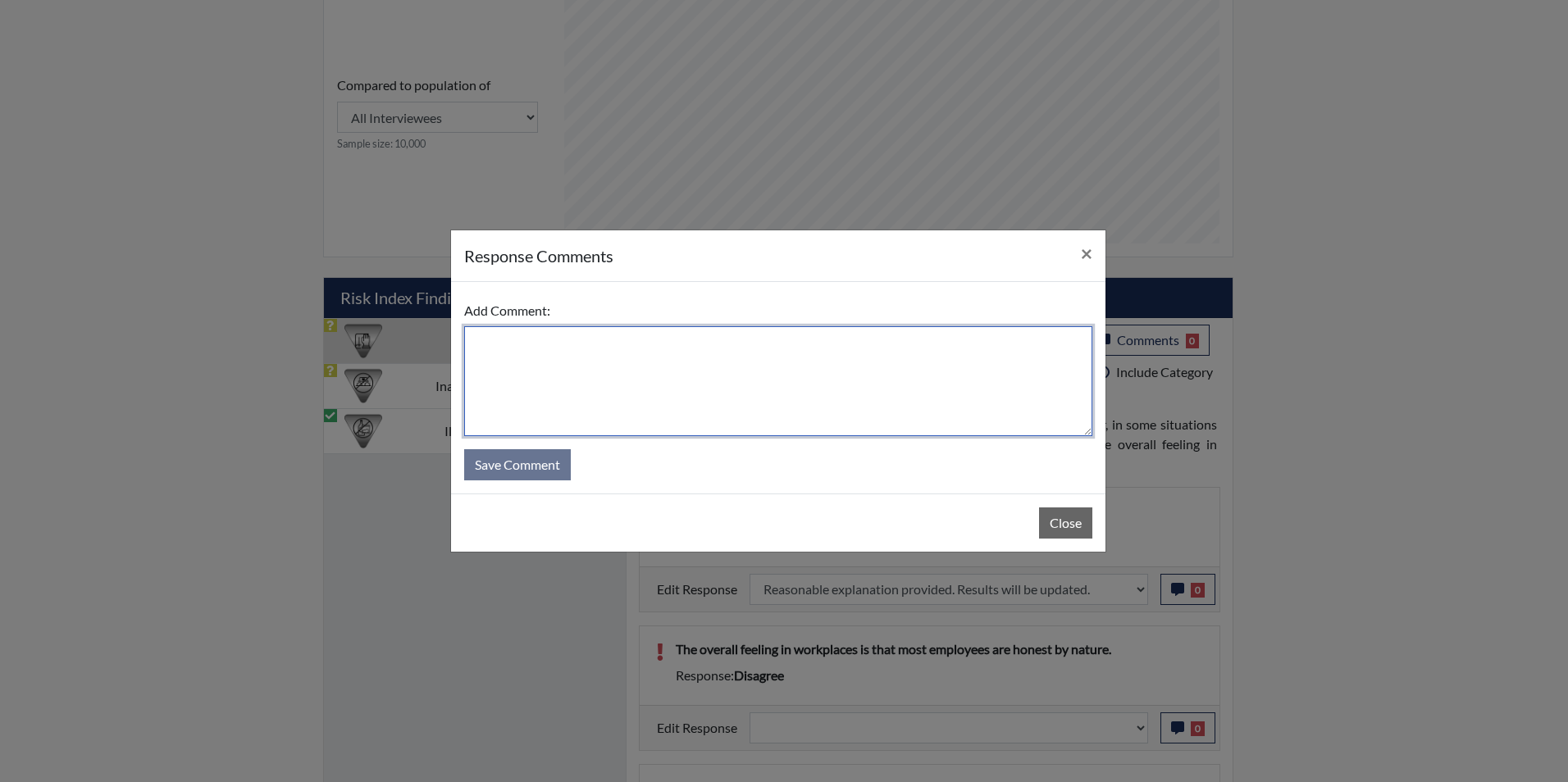
click at [548, 367] on textarea at bounding box center [778, 381] width 628 height 110
type textarea "Applicant answered no"
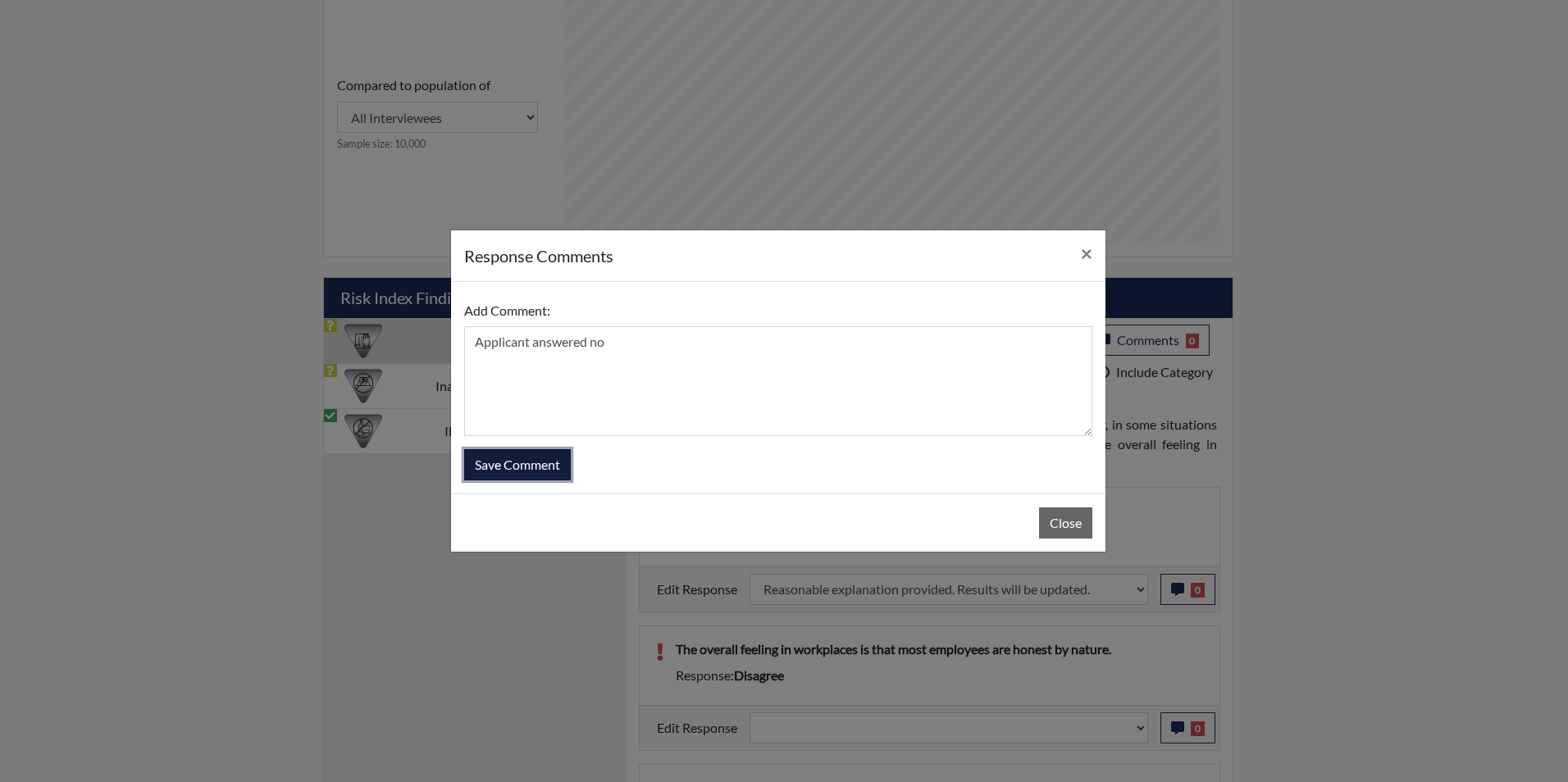
click at [531, 473] on button "Save Comment" at bounding box center [517, 465] width 106 height 31
select select
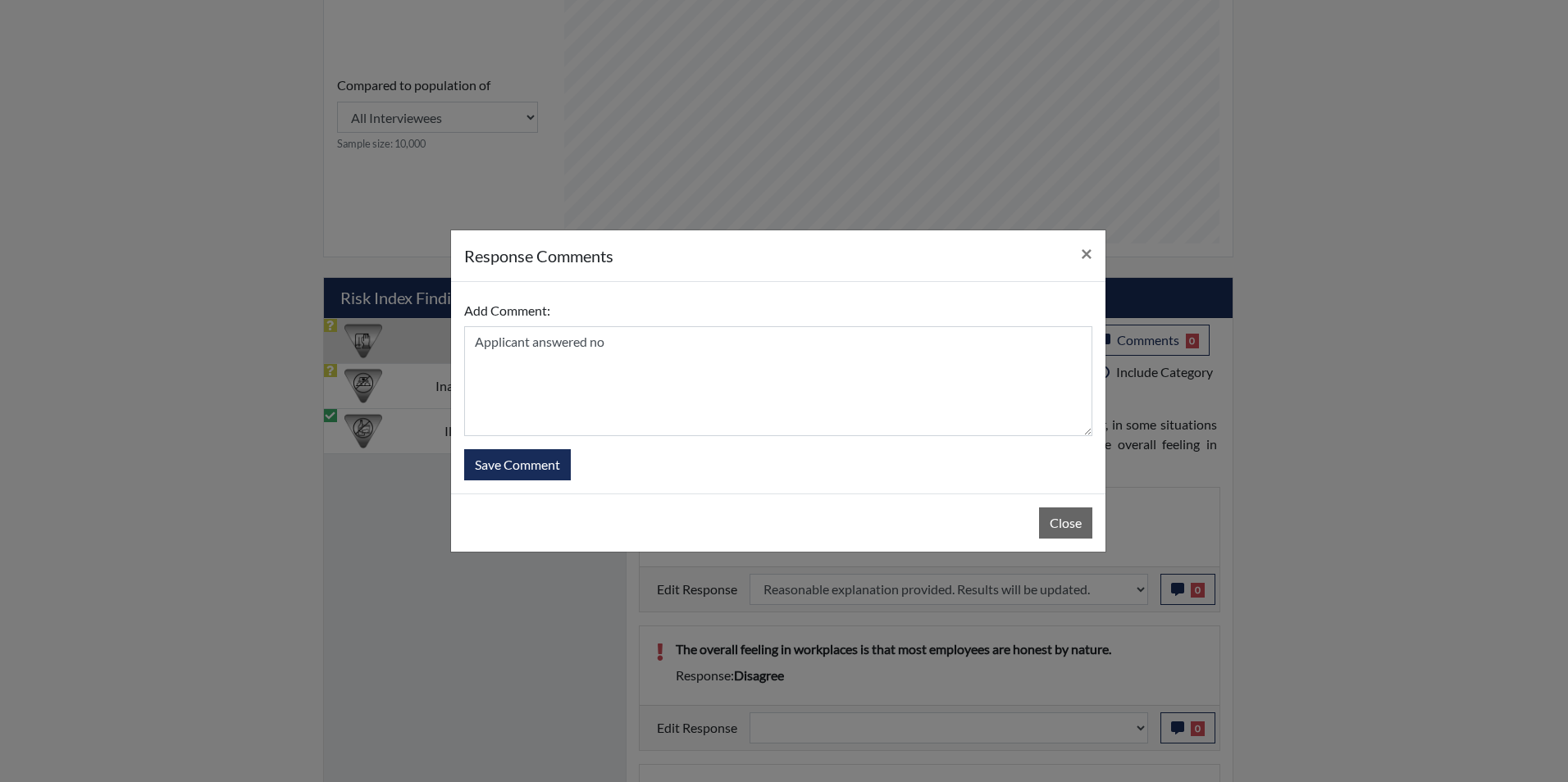
select select
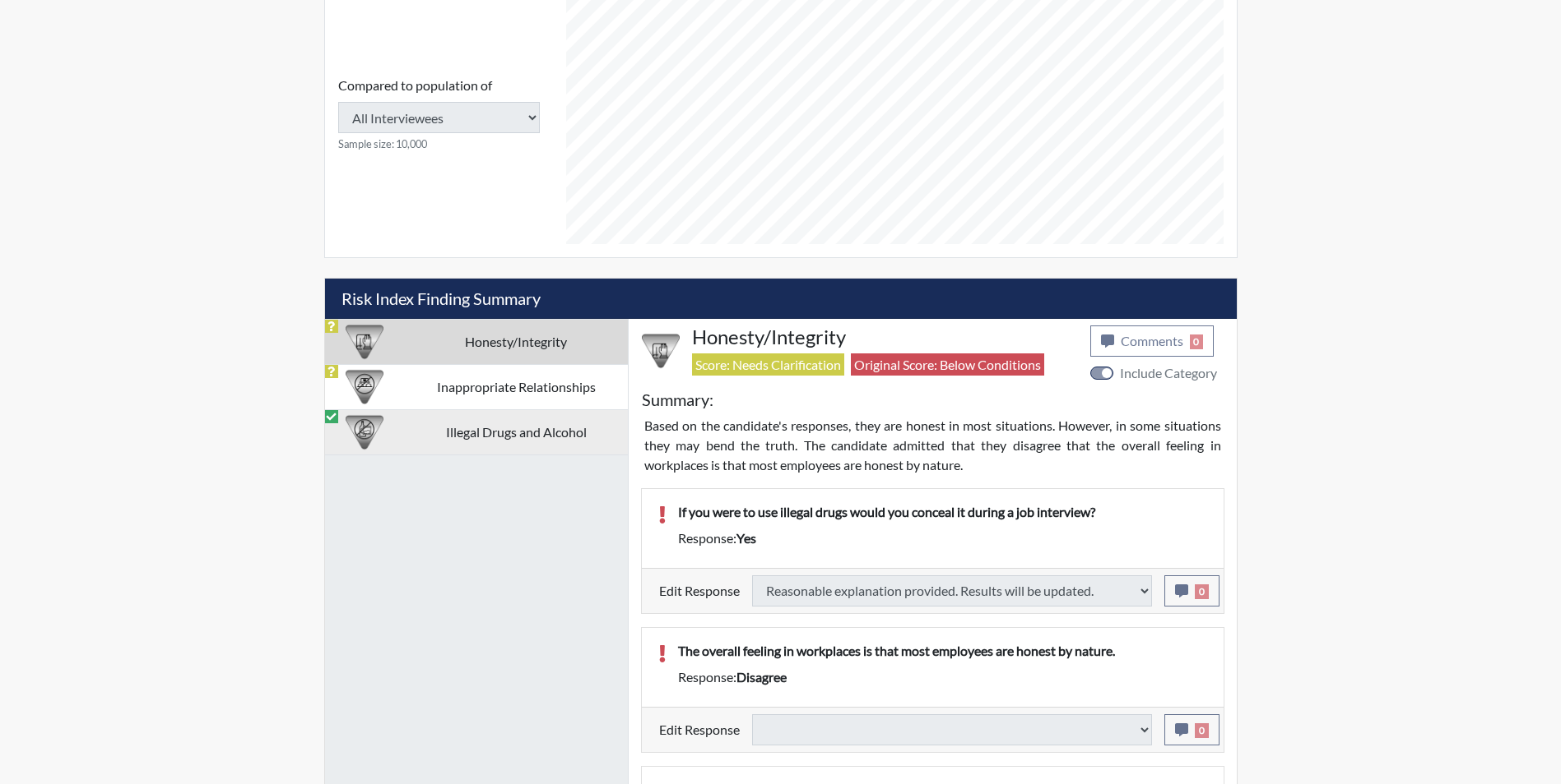
select select
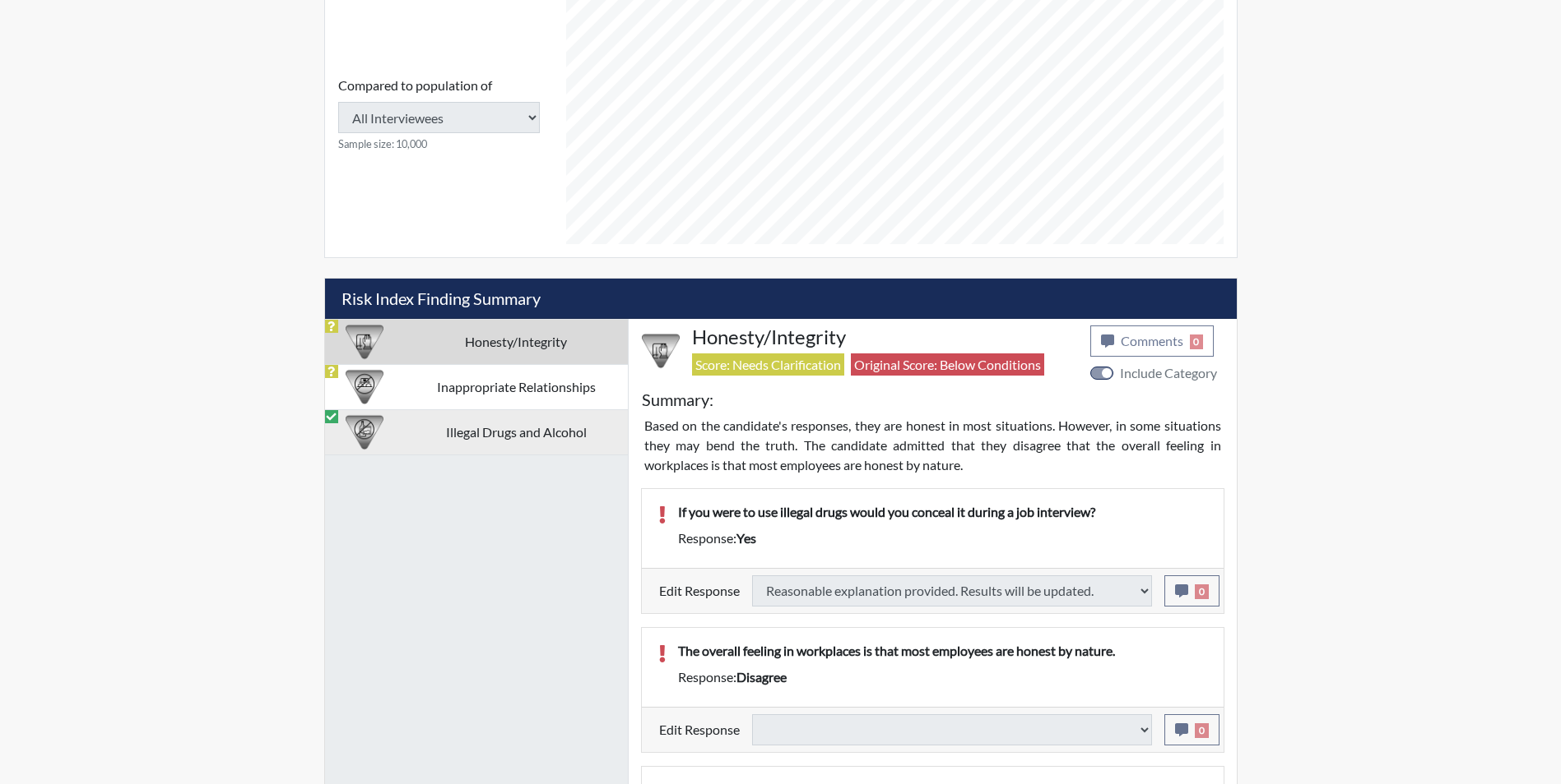
select select
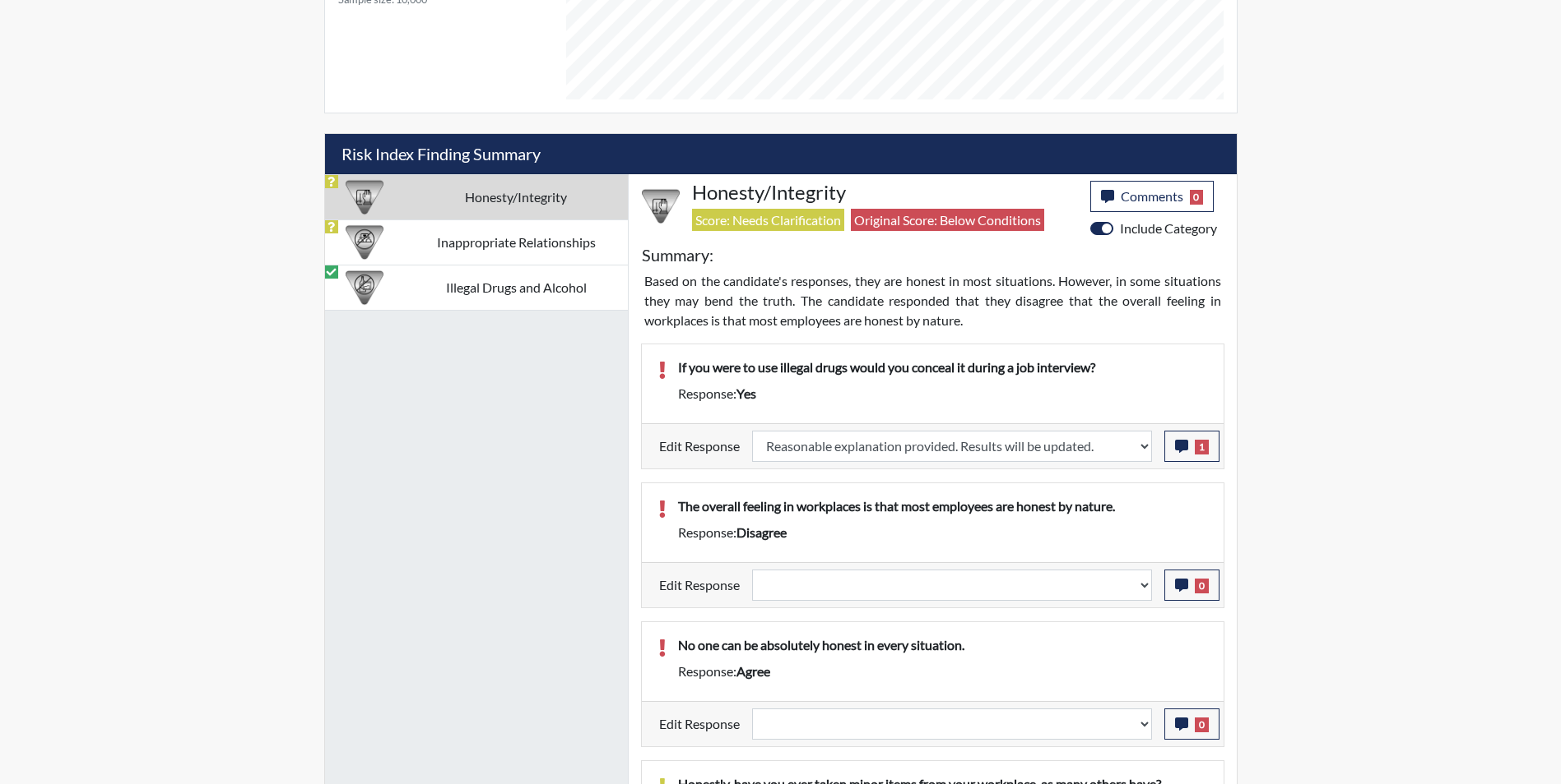
scroll to position [952, 0]
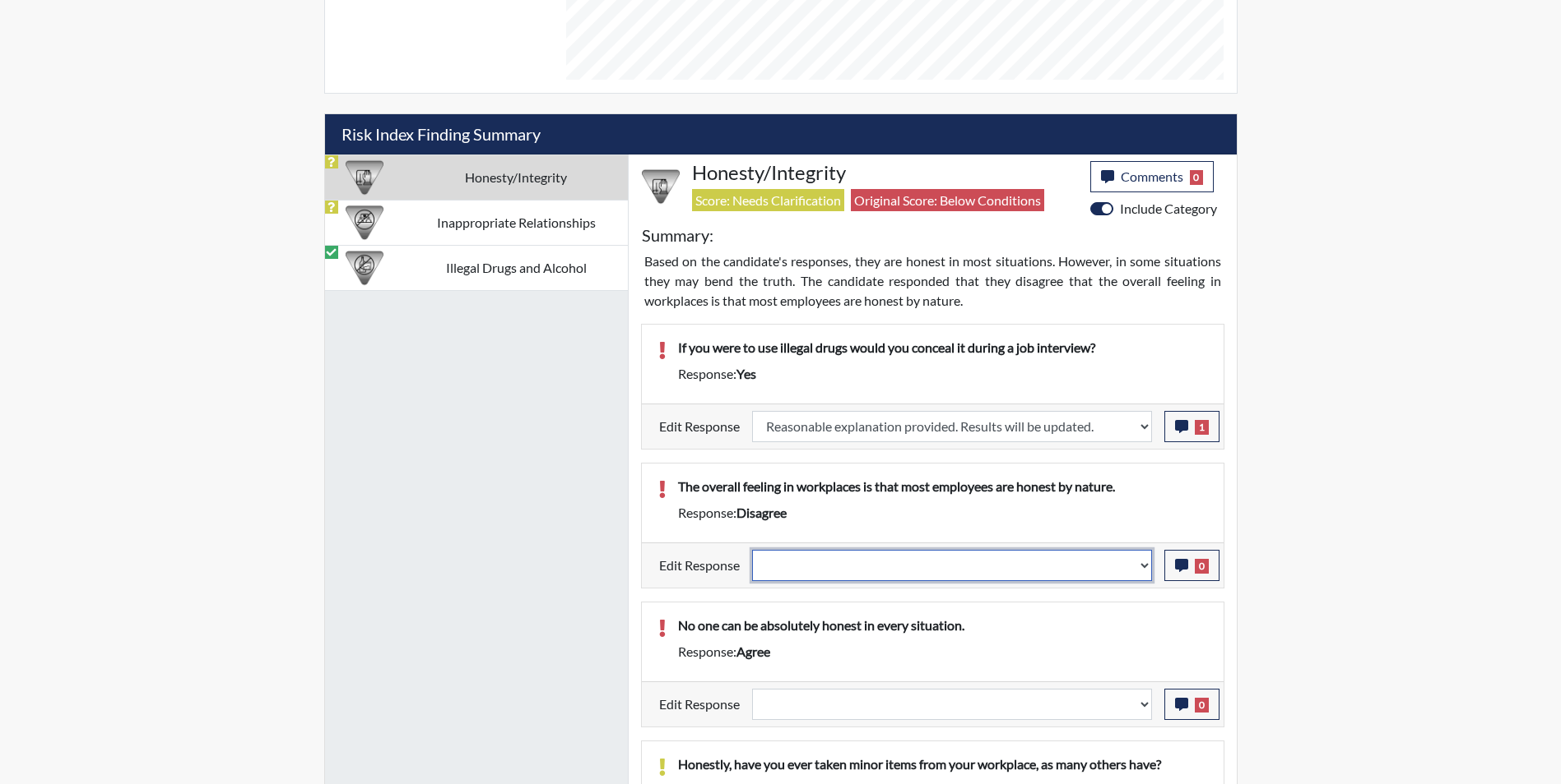
click at [836, 568] on select "Question is not relevant. Results will be updated. Reasonable explanation provi…" at bounding box center [952, 566] width 400 height 32
select select "reasonable-explanation-provided"
click at [752, 550] on select "Question is not relevant. Results will be updated. Reasonable explanation provi…" at bounding box center [952, 566] width 400 height 32
select select
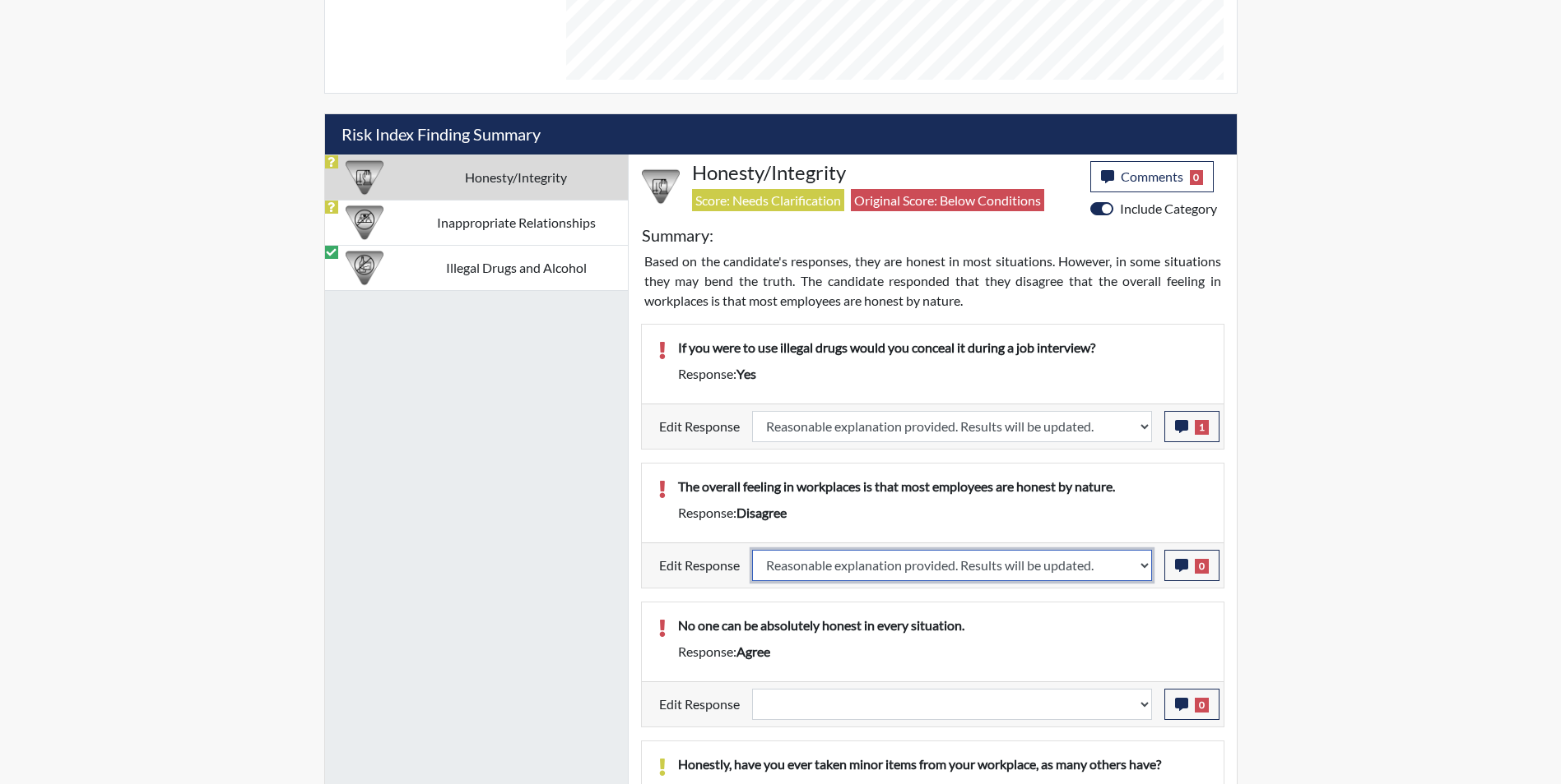
select select
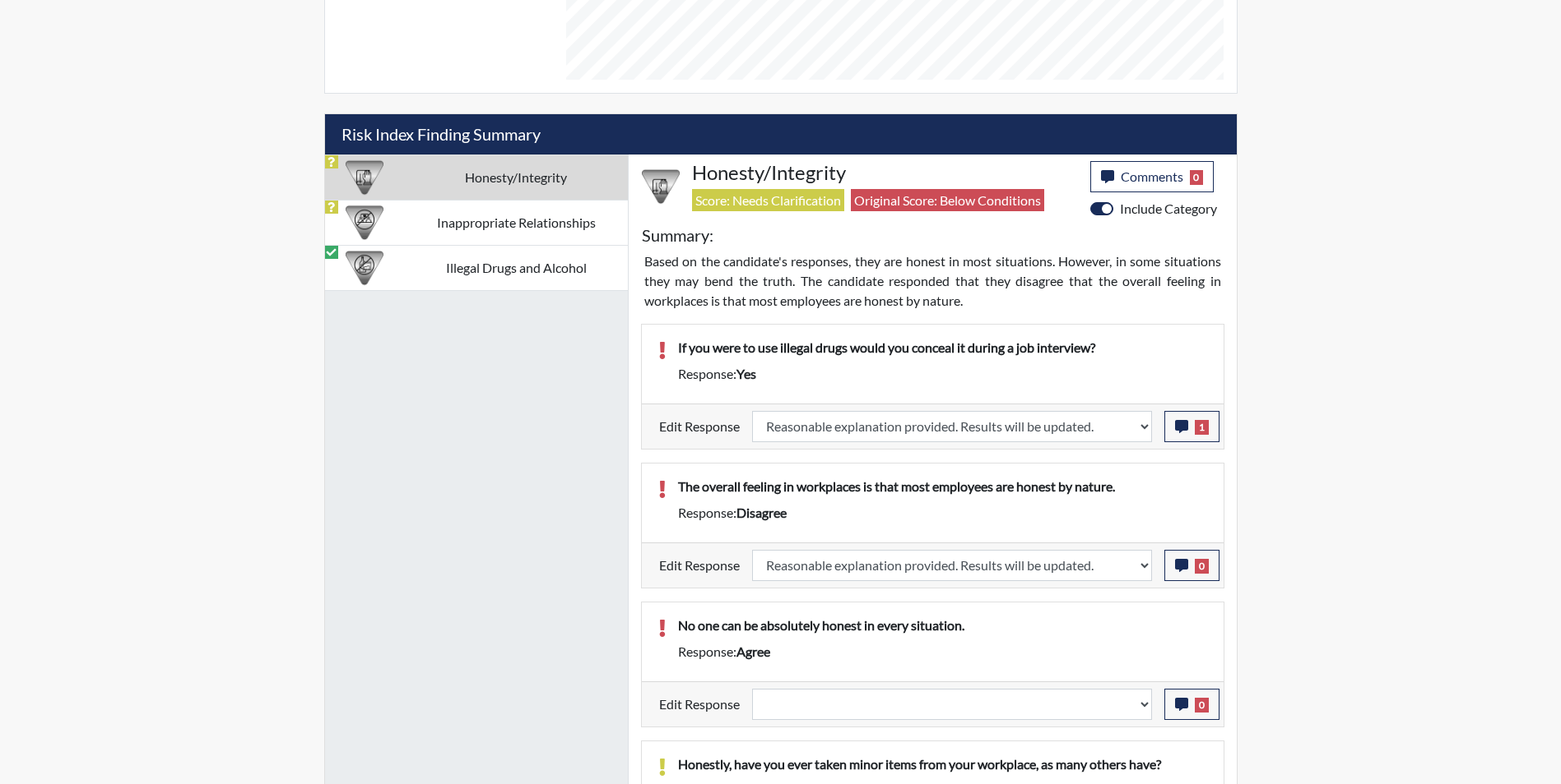
select select
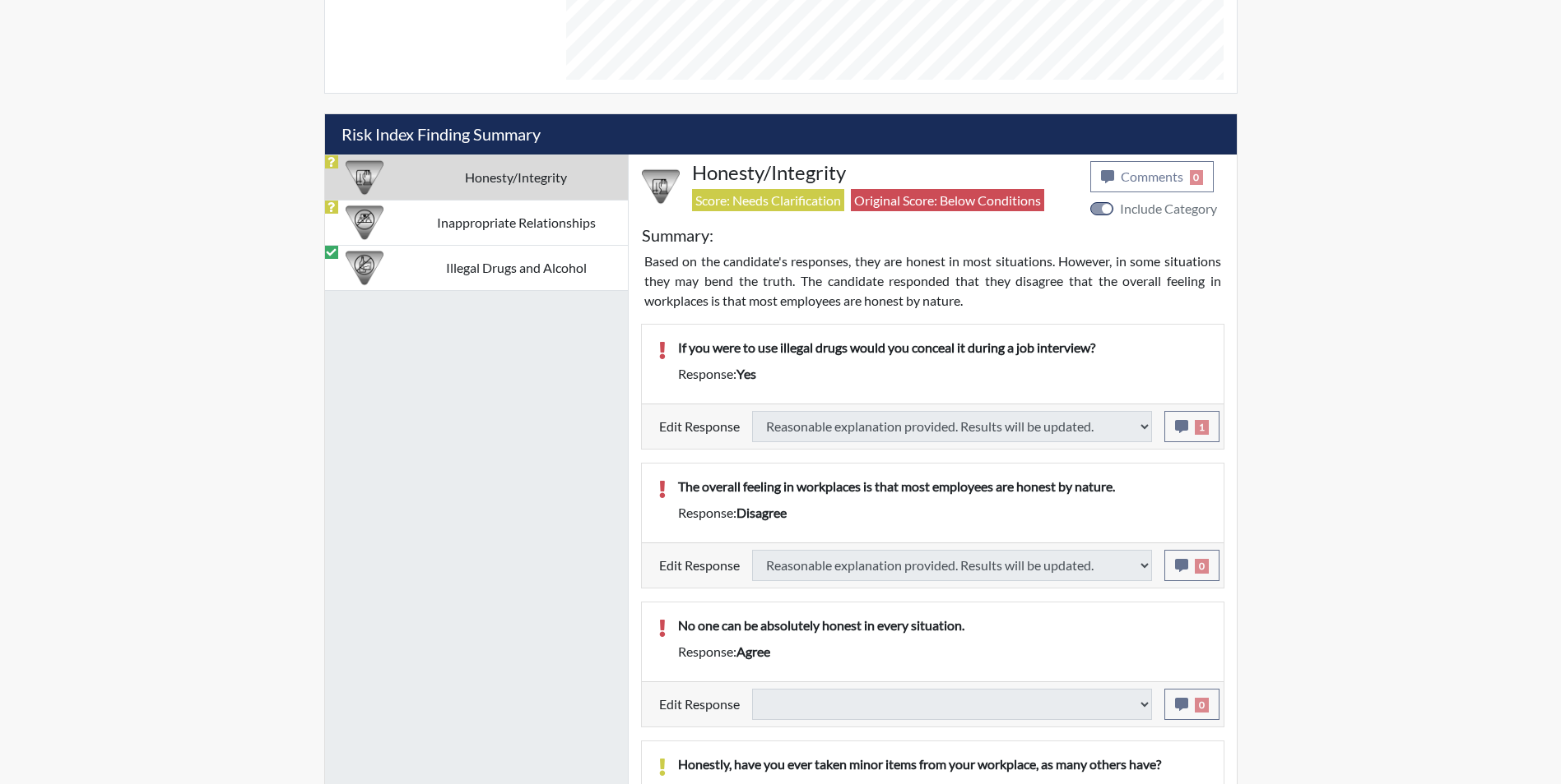
select select
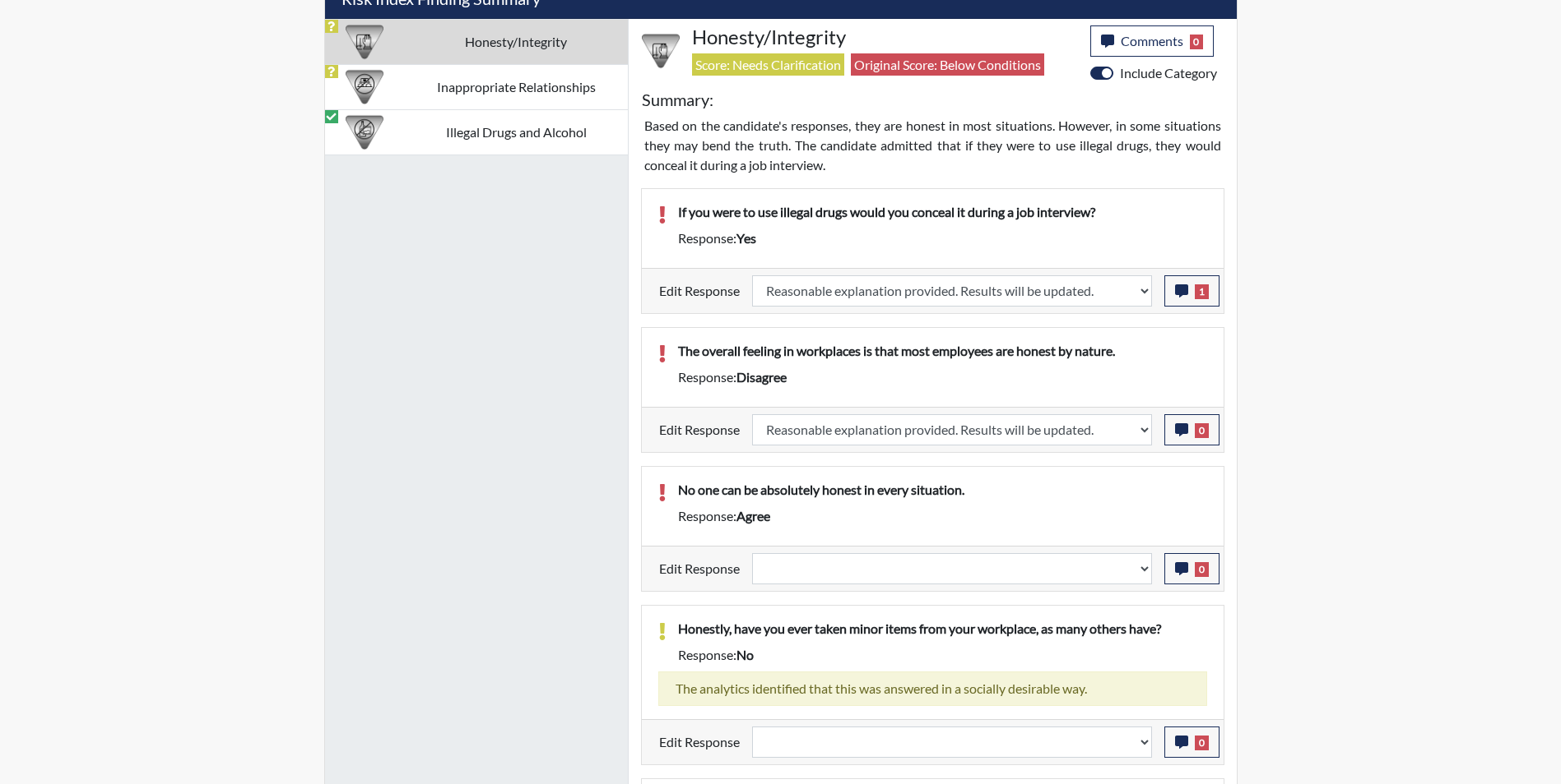
scroll to position [1116, 0]
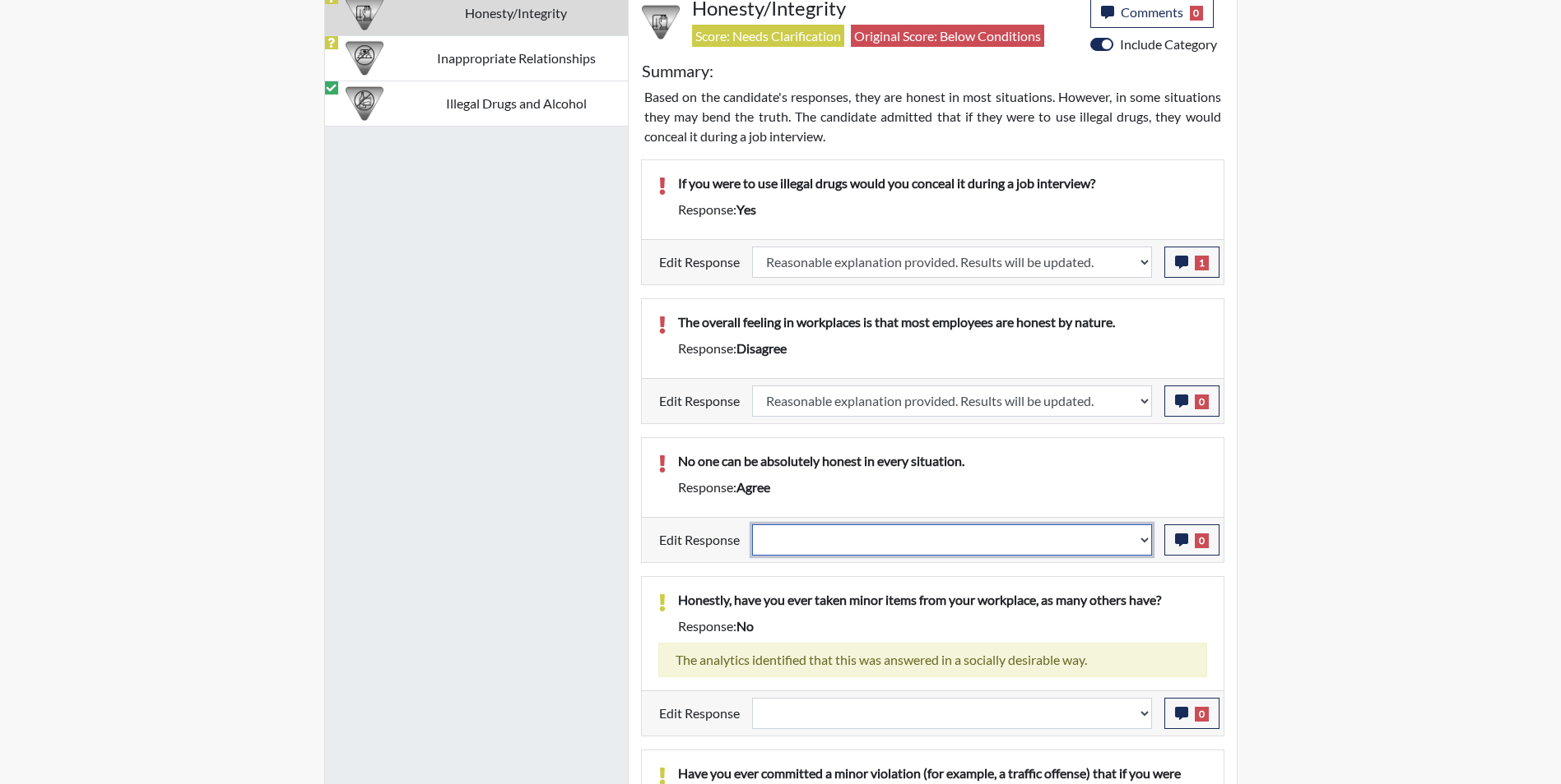
click at [826, 542] on select "Question is not relevant. Results will be updated. Reasonable explanation provi…" at bounding box center [952, 541] width 400 height 32
select select "reasonable-explanation-provided"
click at [752, 525] on select "Question is not relevant. Results will be updated. Reasonable explanation provi…" at bounding box center [952, 541] width 400 height 32
select select
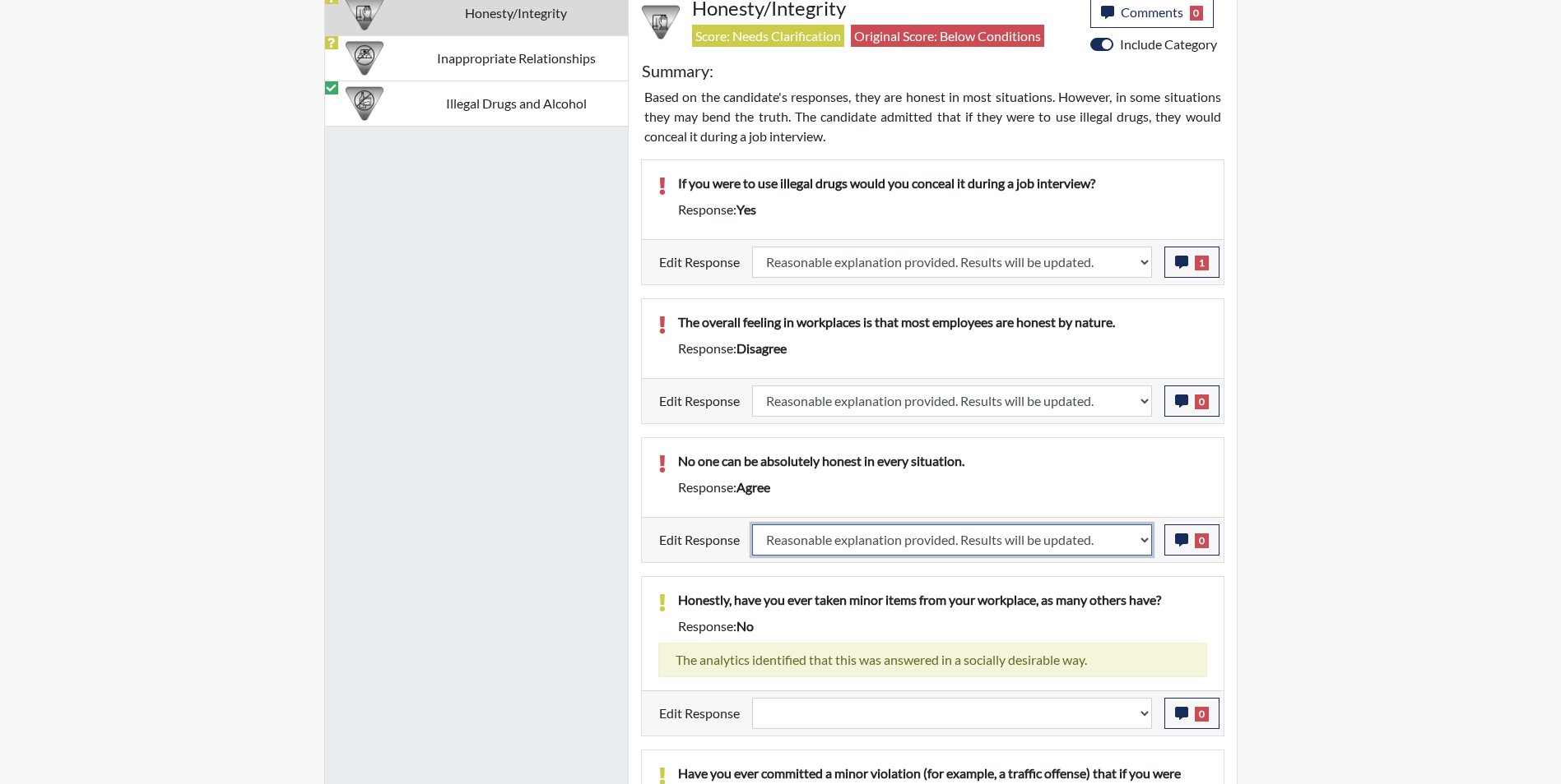
select select
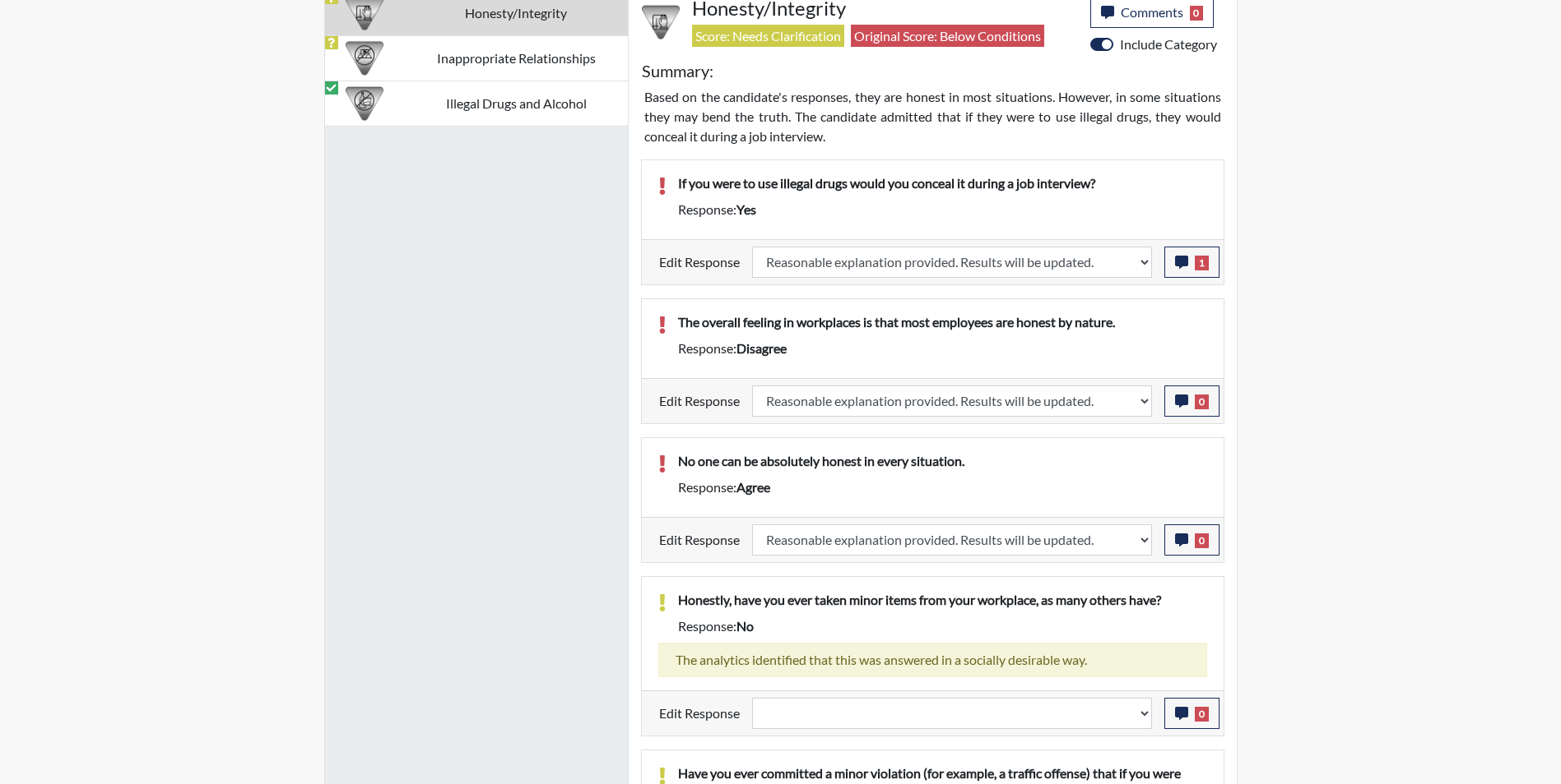
select select
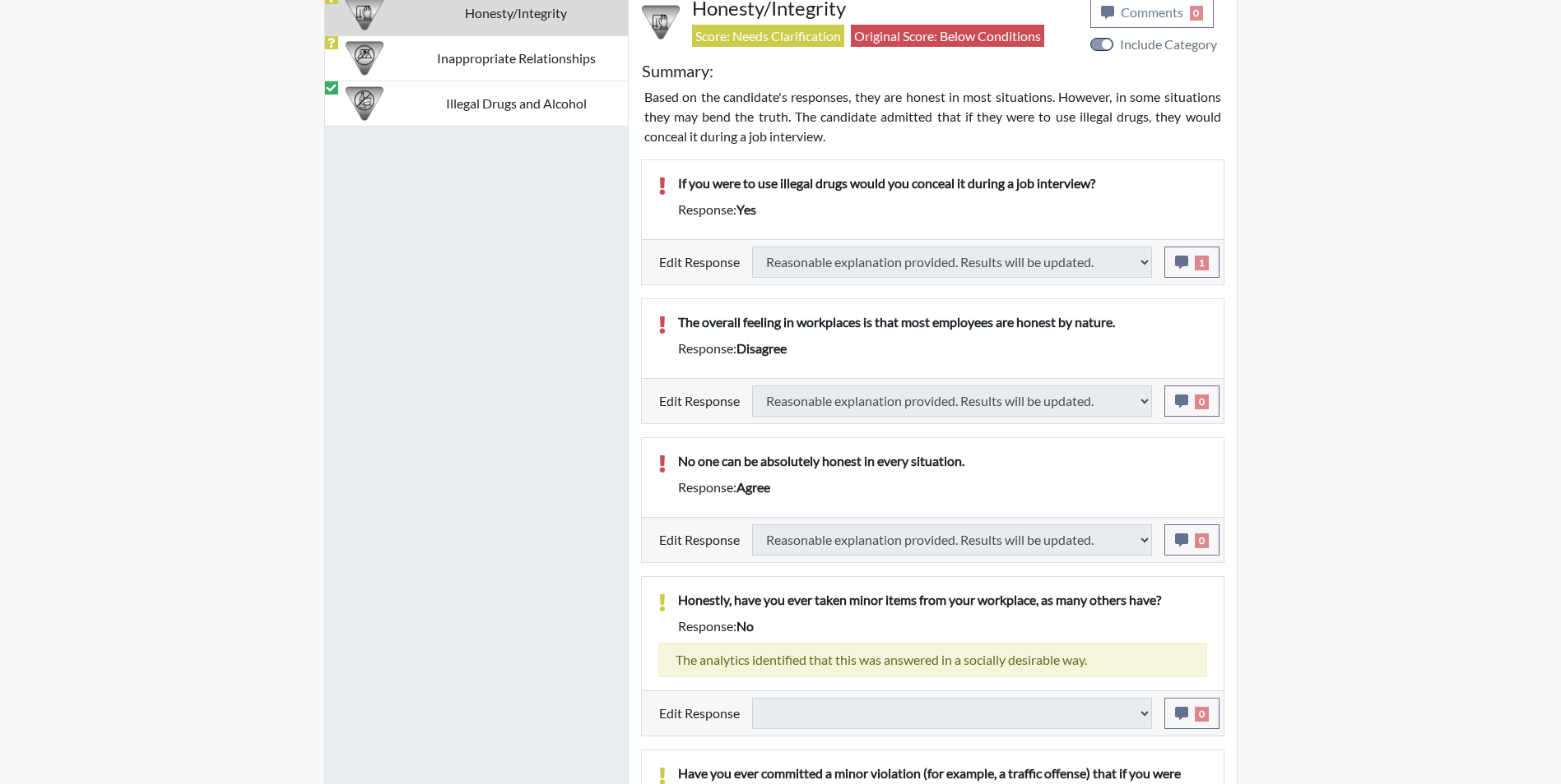
select select
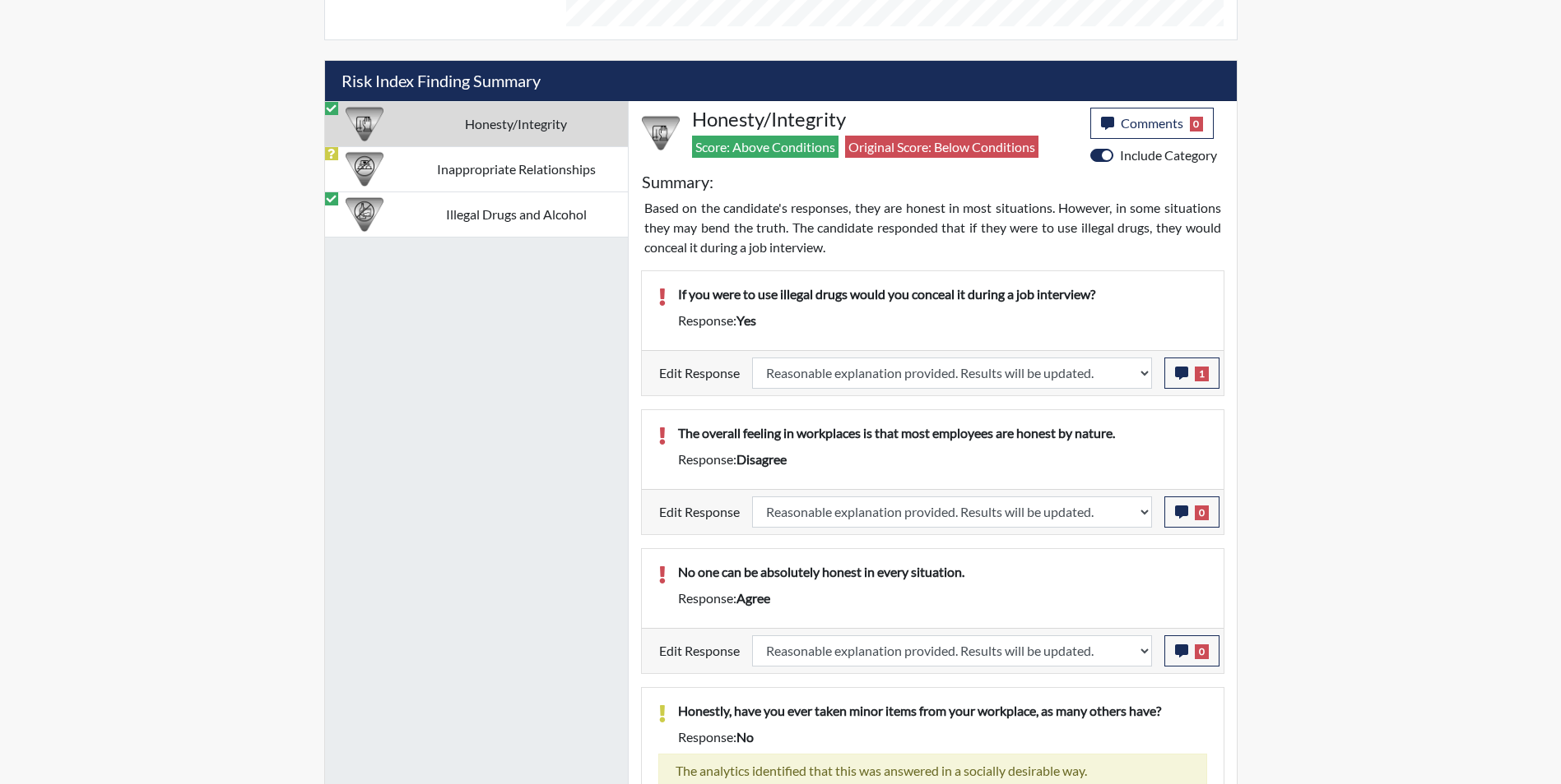
scroll to position [1034, 0]
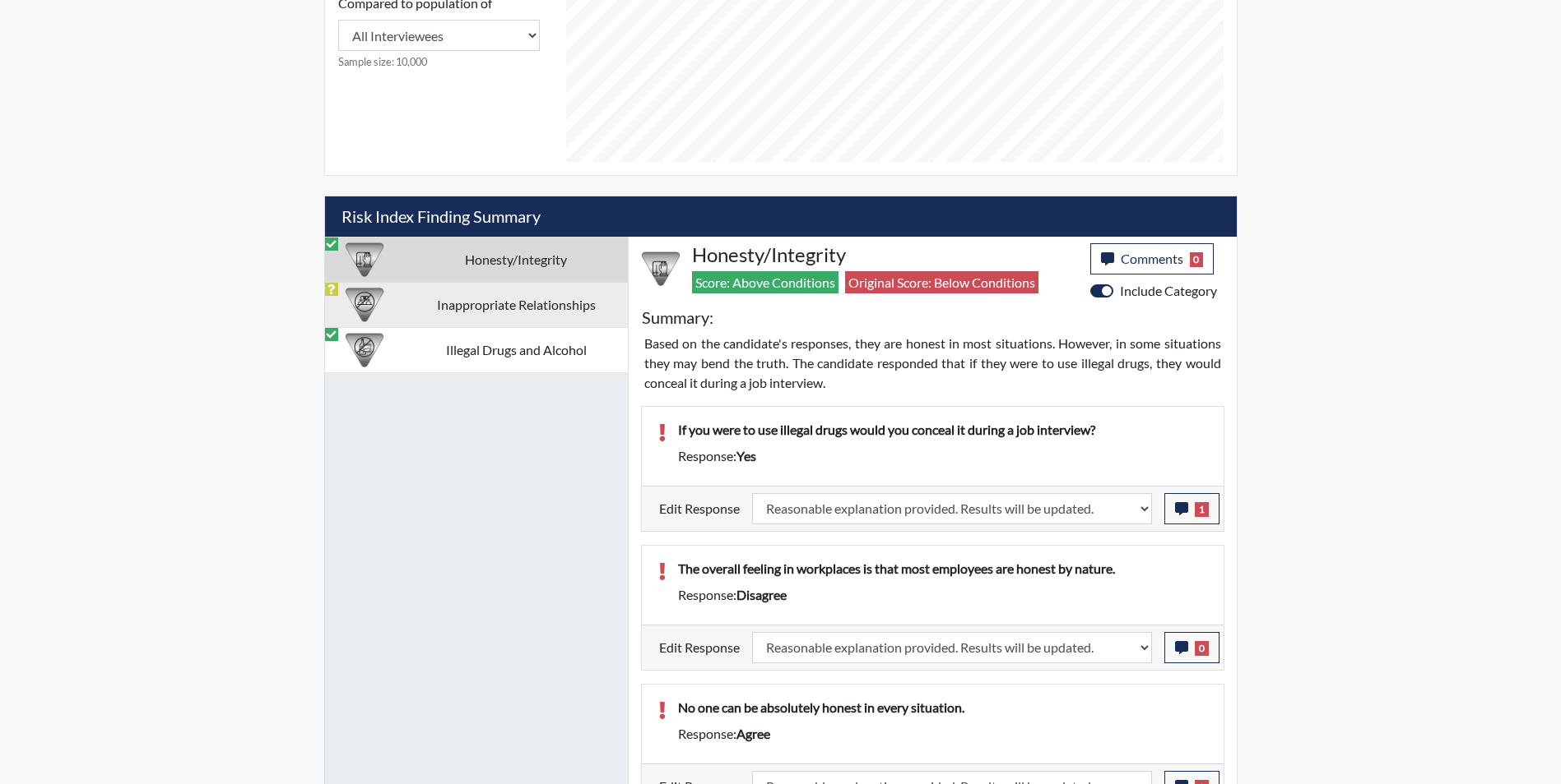
click at [503, 303] on td "Inappropriate Relationships" at bounding box center [516, 304] width 223 height 46
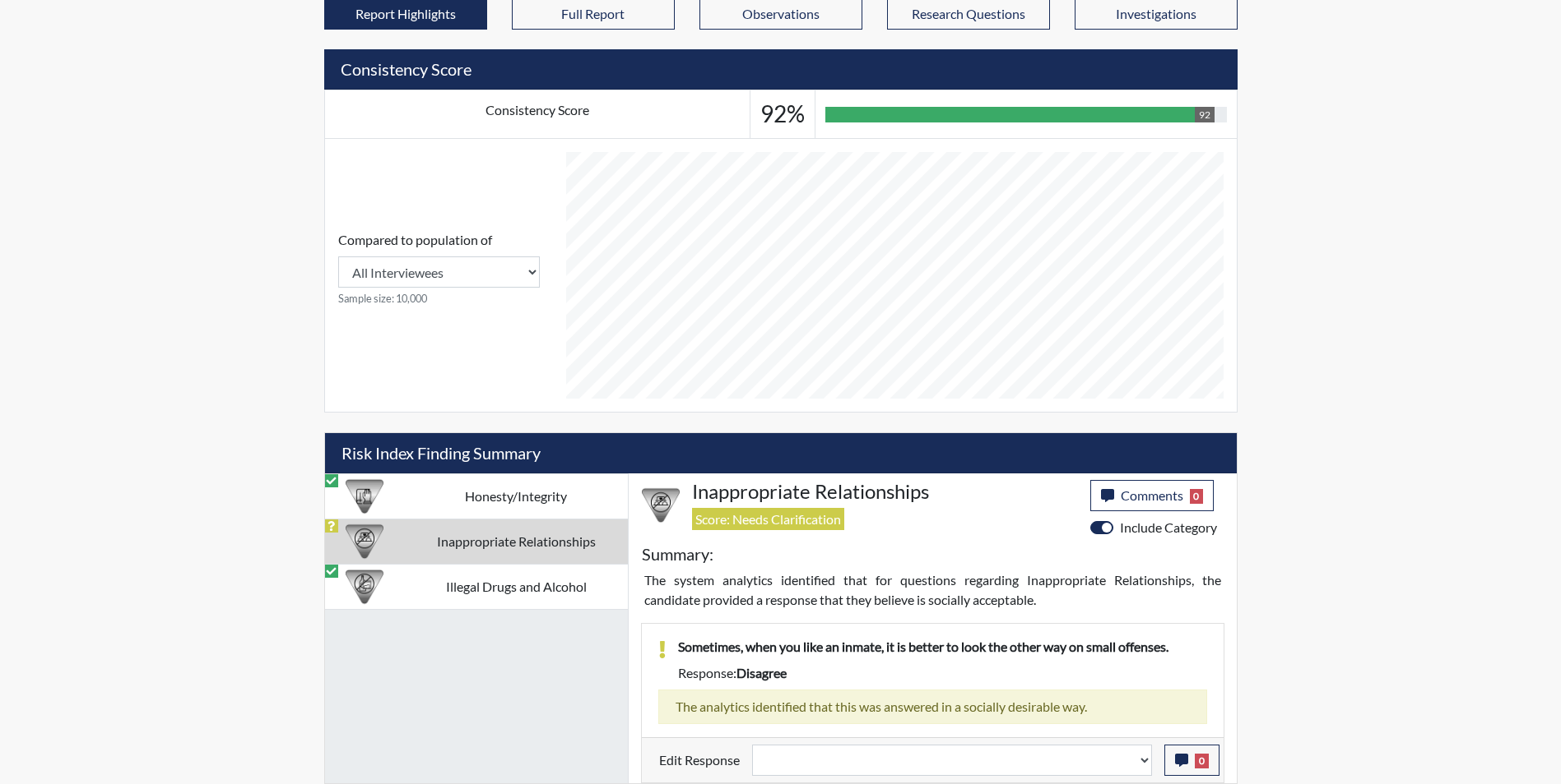
scroll to position [634, 0]
click at [840, 764] on select "Question is not relevant. Results will be updated. Reasonable explanation provi…" at bounding box center [952, 760] width 400 height 32
select select "reasonable-explanation-provided"
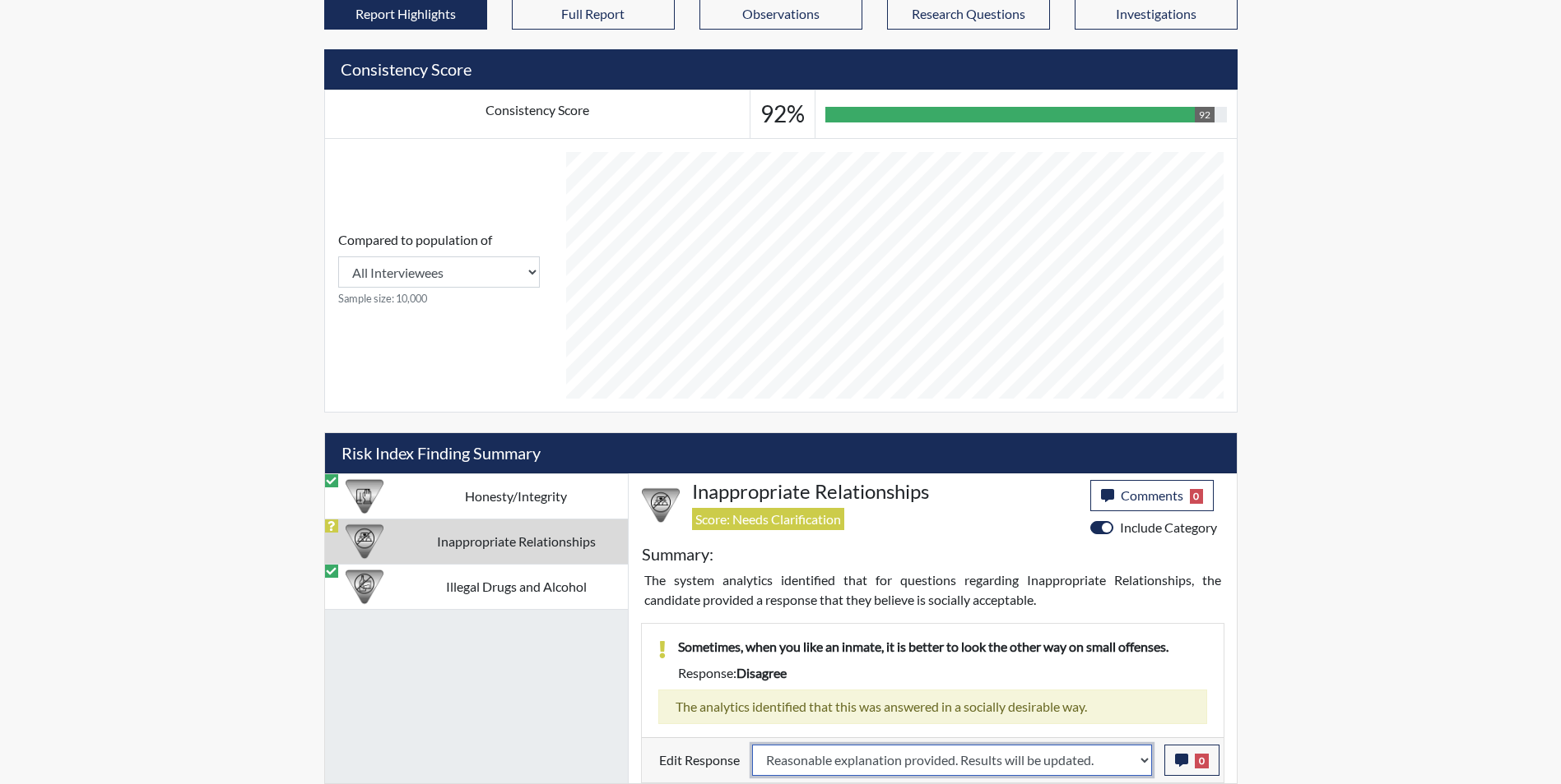
click at [752, 745] on select "Question is not relevant. Results will be updated. Reasonable explanation provi…" at bounding box center [952, 760] width 400 height 32
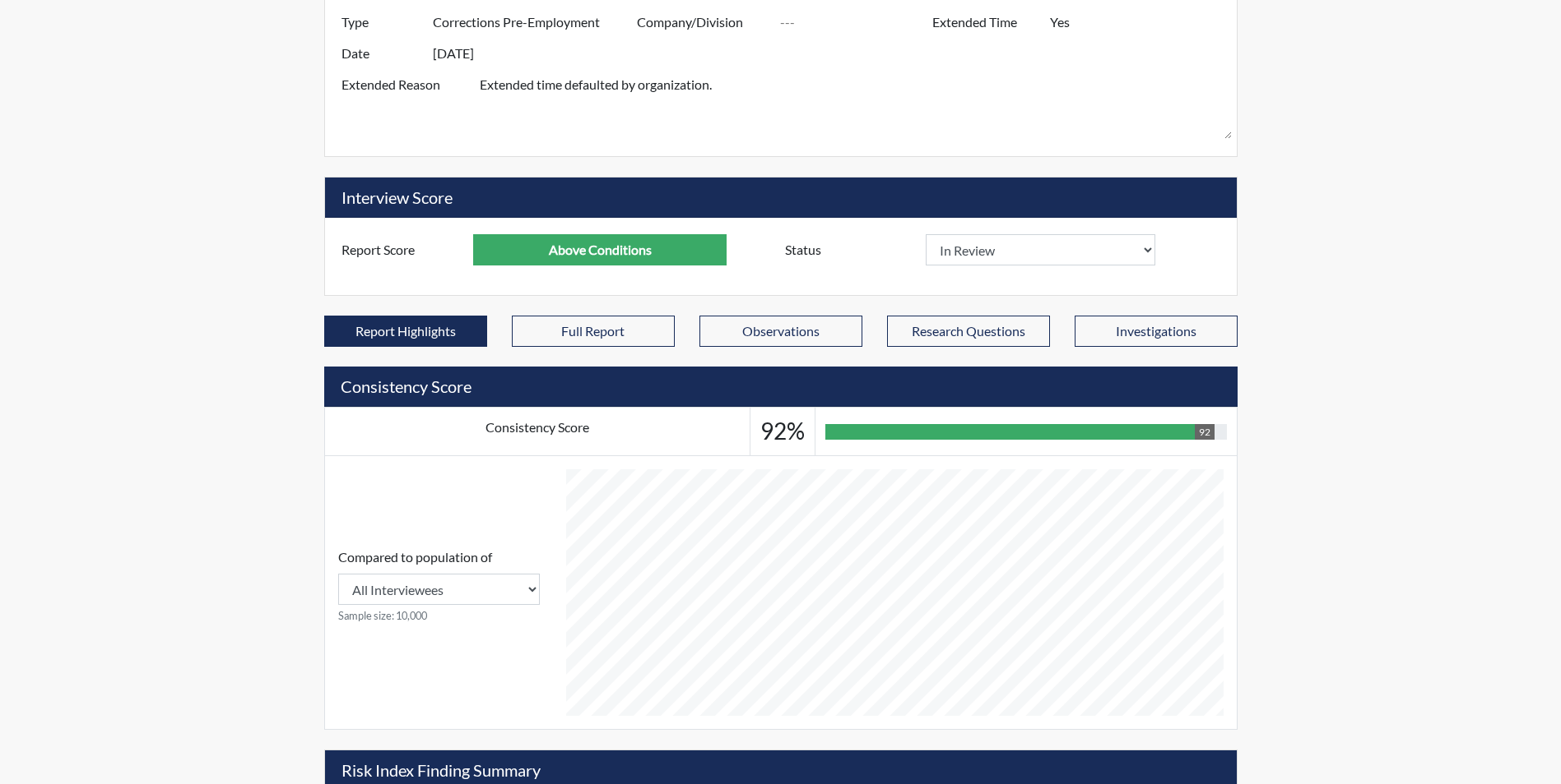
scroll to position [314, 0]
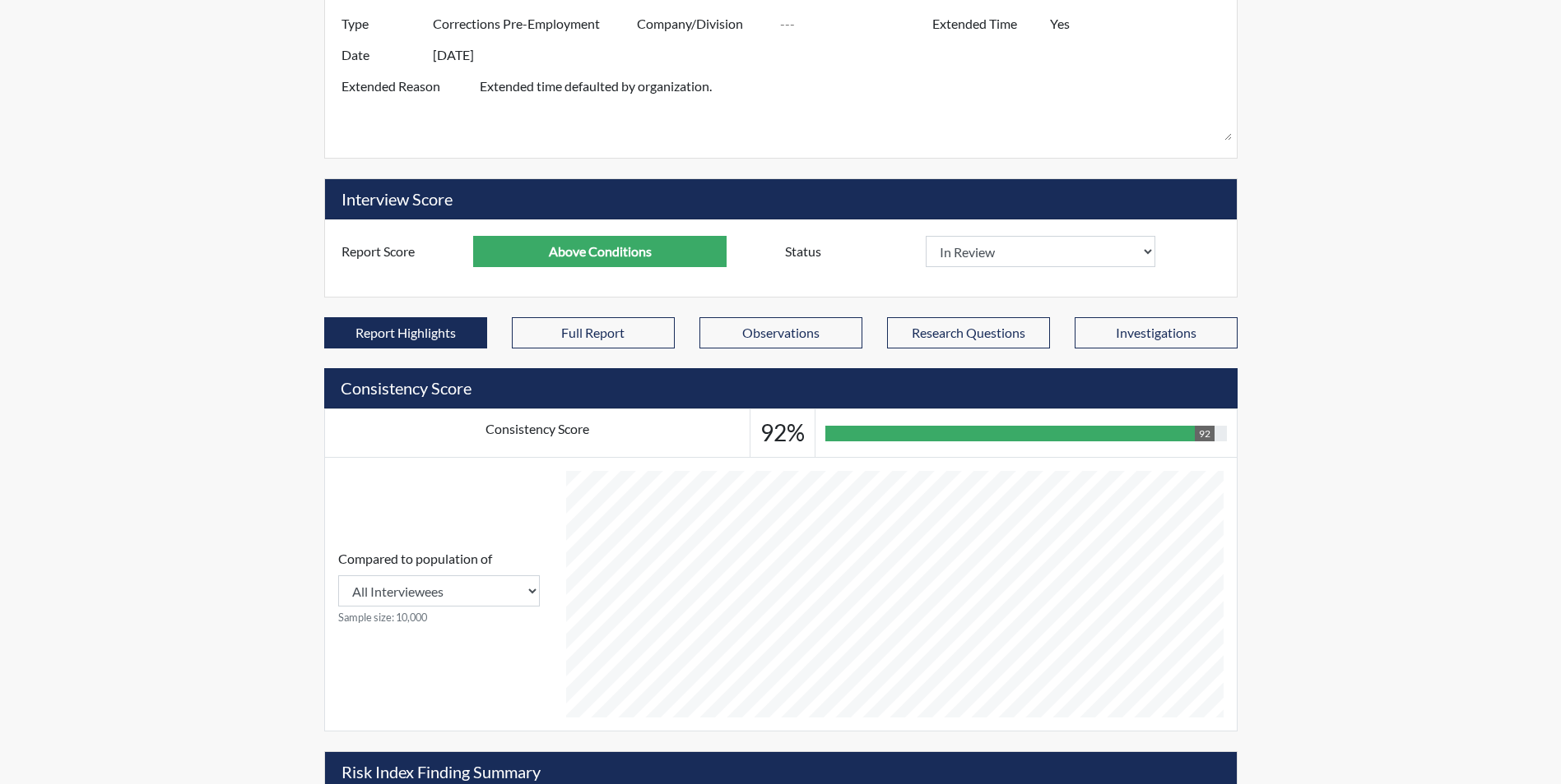
click at [198, 288] on div "Reports Create Help Center × Verensics Best Practices How to successfully use t…" at bounding box center [780, 358] width 1561 height 1345
